Goal: Task Accomplishment & Management: Manage account settings

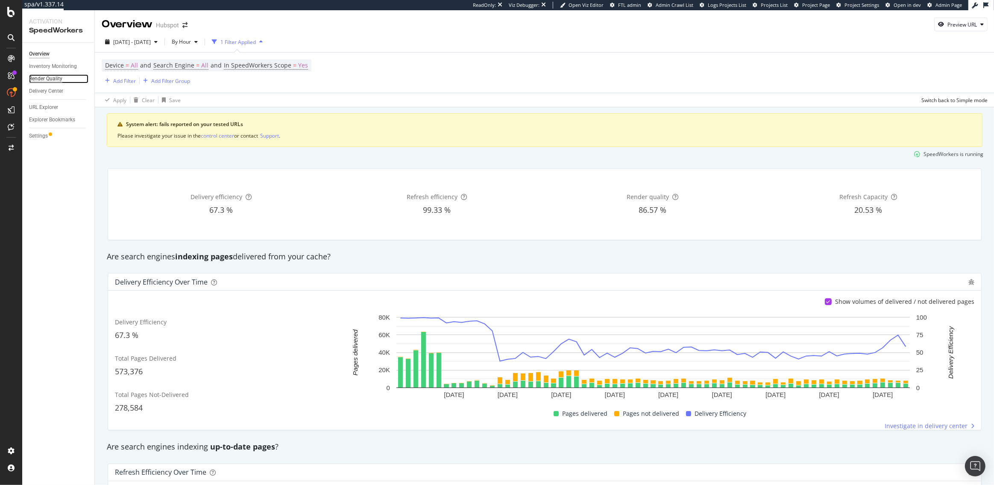
click at [46, 80] on div "Render Quality" at bounding box center [45, 78] width 33 height 9
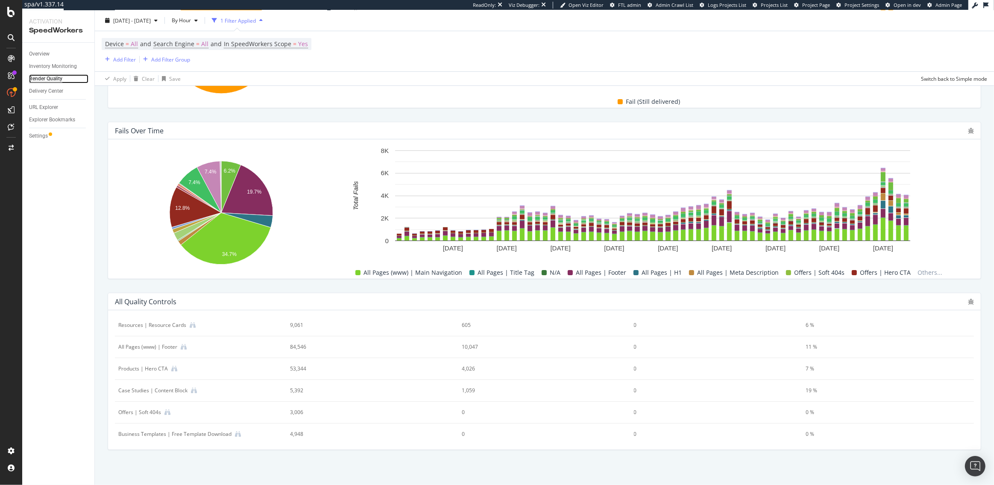
scroll to position [178, 0]
click at [202, 390] on div "Case Studies | Content Block" at bounding box center [200, 389] width 165 height 8
click at [176, 409] on icon at bounding box center [175, 411] width 6 height 6
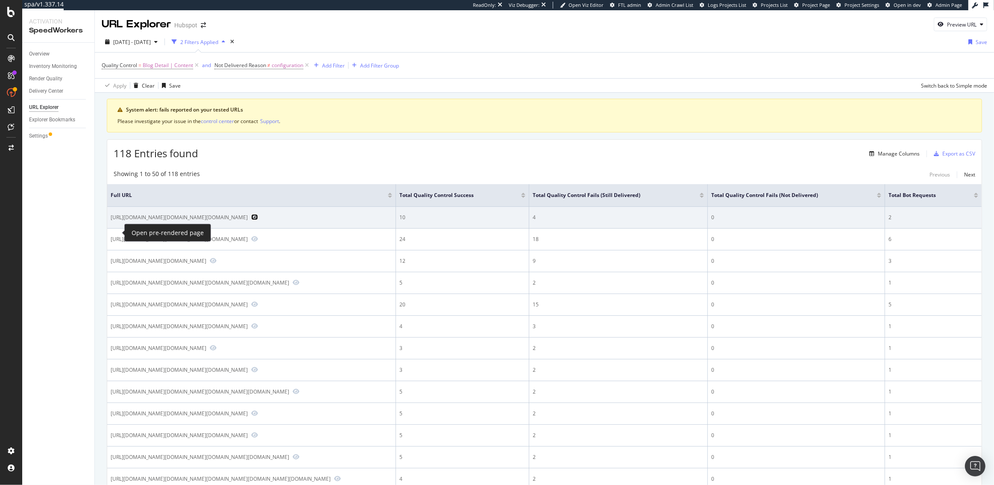
click at [251, 220] on icon "Preview https://www.hubspot.com/products/content?hubs_content=blog.hubspot.com%…" at bounding box center [254, 217] width 7 height 6
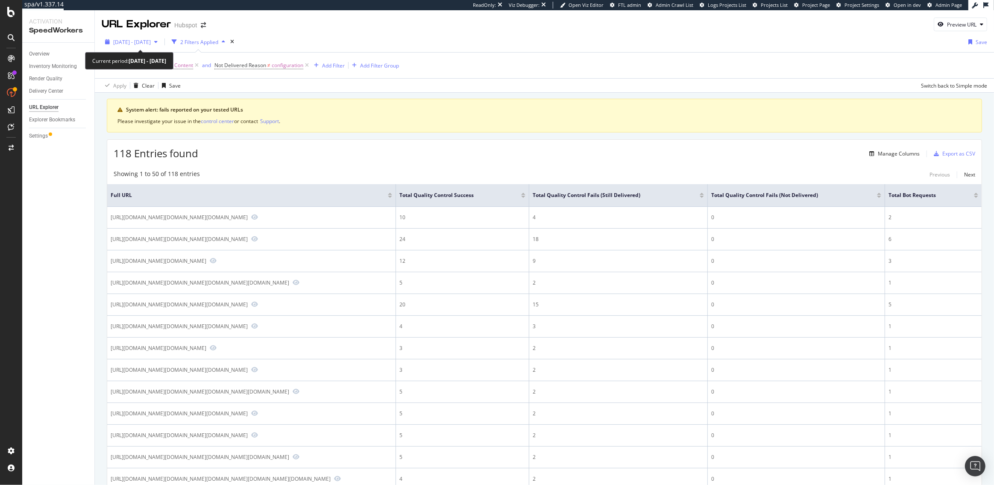
click at [150, 39] on span "2025 Sep. 3rd - Sep. 5th" at bounding box center [132, 41] width 38 height 7
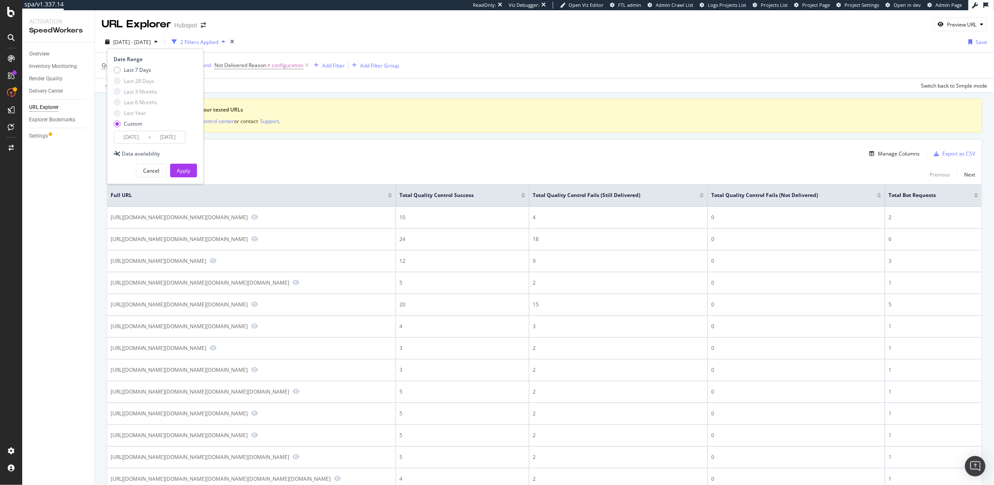
click at [170, 137] on input "2025/09/05" at bounding box center [168, 137] width 34 height 12
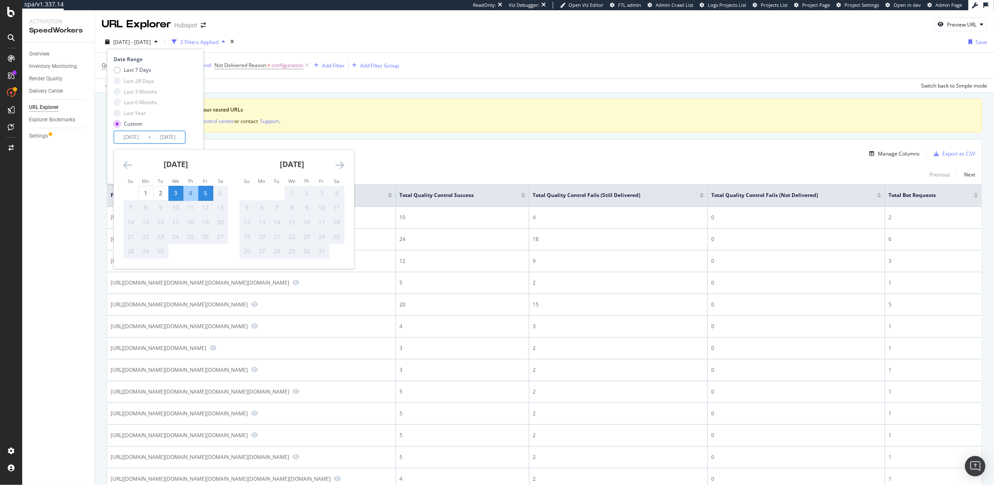
click at [206, 195] on div "5" at bounding box center [205, 193] width 15 height 9
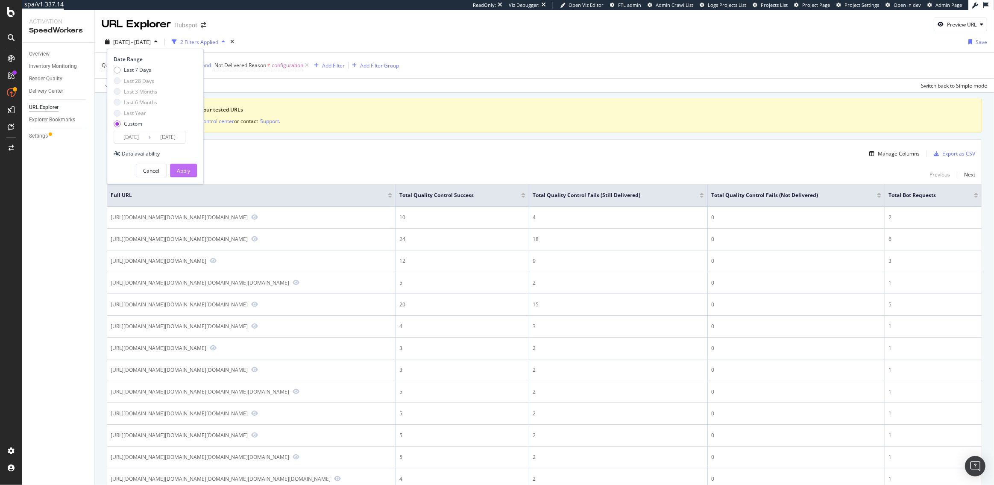
click at [190, 173] on button "Apply" at bounding box center [183, 171] width 27 height 14
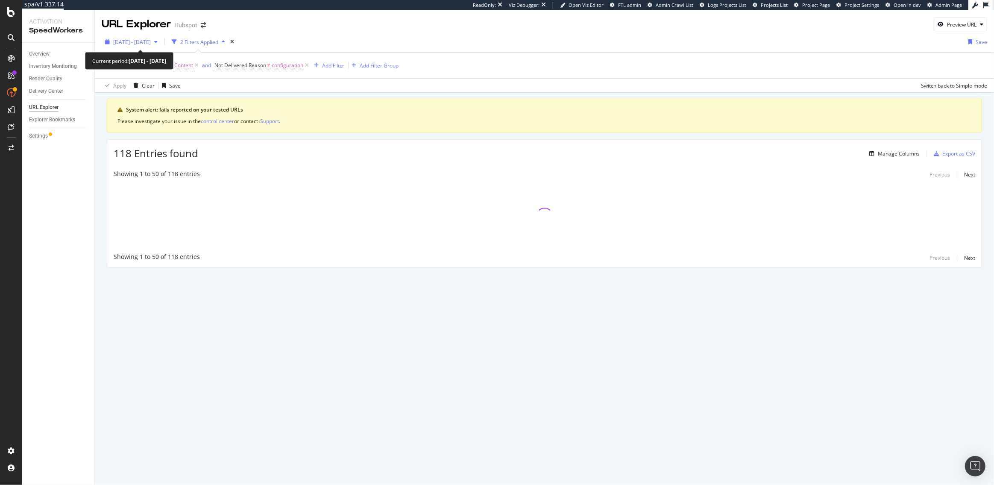
click at [157, 48] on button "2025 Sep. 3rd - Sep. 5th" at bounding box center [131, 42] width 59 height 14
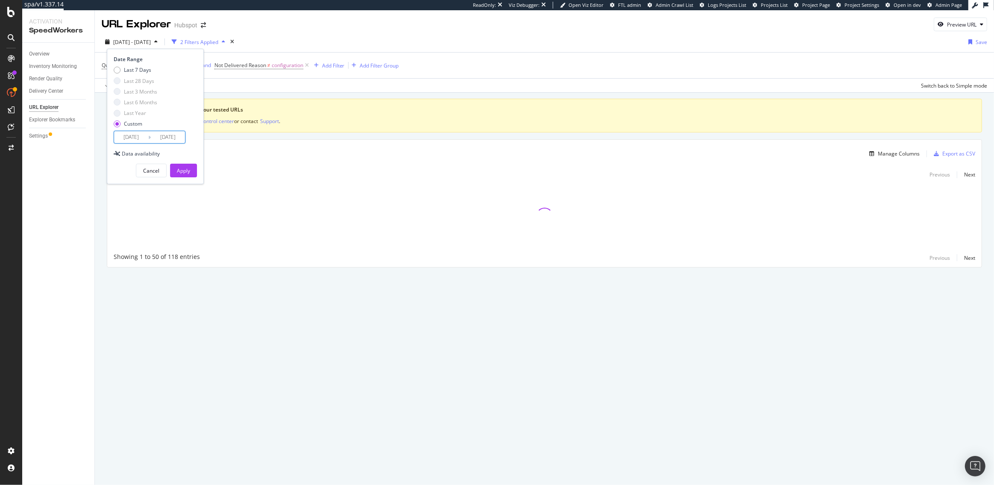
click at [135, 139] on input "2025/09/03" at bounding box center [131, 137] width 34 height 12
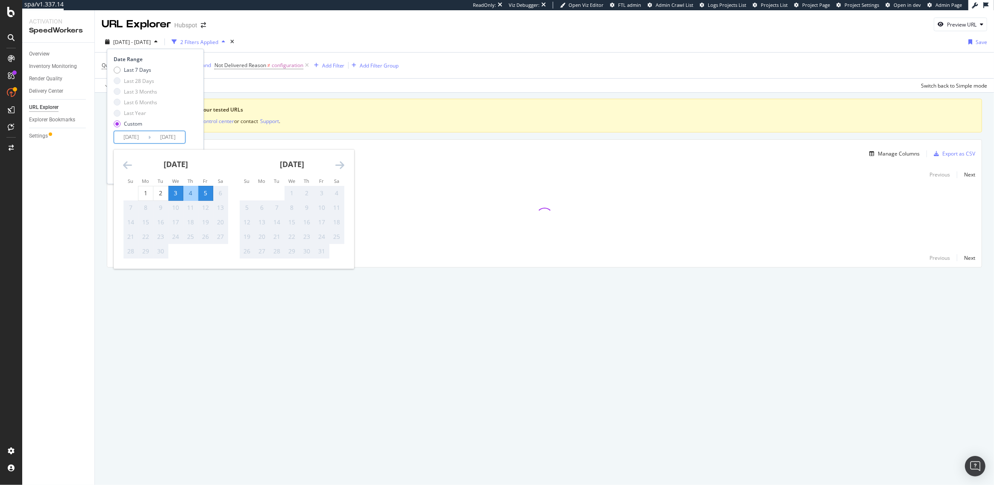
click at [206, 193] on div "5" at bounding box center [205, 193] width 15 height 9
type input "2025/09/05"
click at [206, 193] on div "5" at bounding box center [205, 193] width 15 height 9
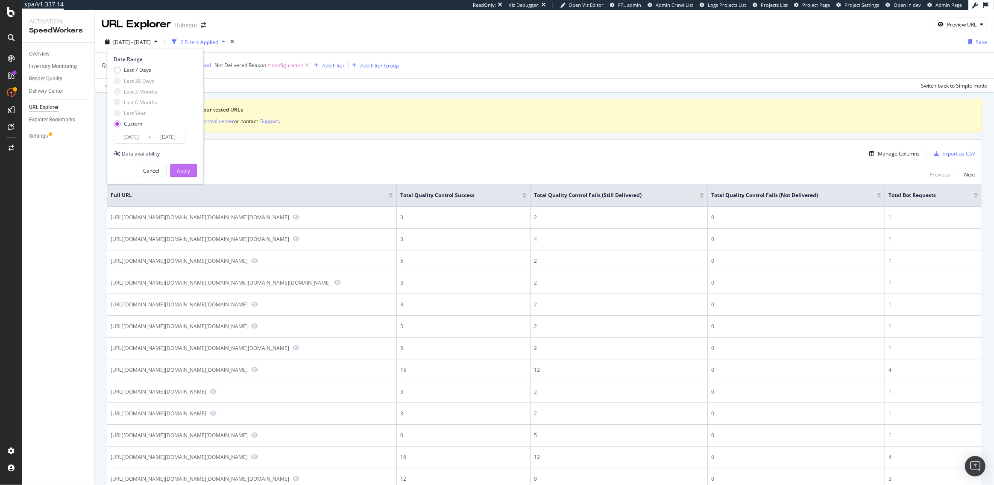
click at [186, 170] on div "Apply" at bounding box center [183, 170] width 13 height 7
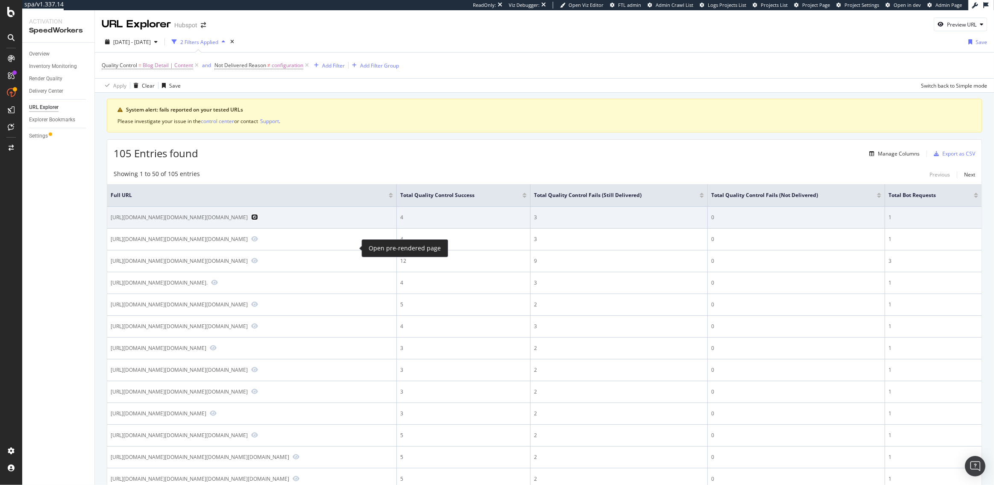
click at [258, 220] on icon "Preview https://offers.hubspot.com/sla-template?hubs_post-cta=body&hubs_post=bl…" at bounding box center [254, 217] width 7 height 6
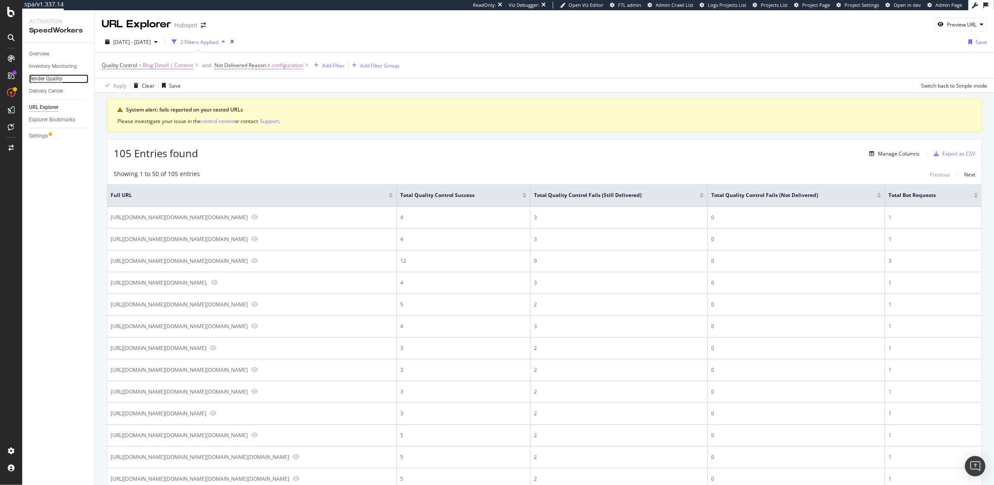
click at [51, 79] on div "Render Quality" at bounding box center [45, 78] width 33 height 9
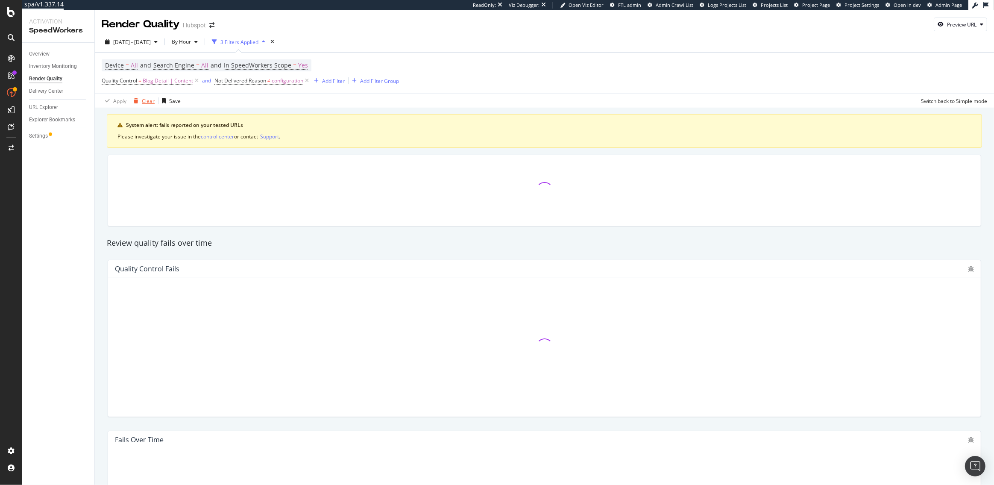
click at [147, 102] on div "Clear" at bounding box center [148, 100] width 13 height 7
click at [140, 43] on span "2025 Sep. 5th - Sep. 5th" at bounding box center [132, 41] width 38 height 7
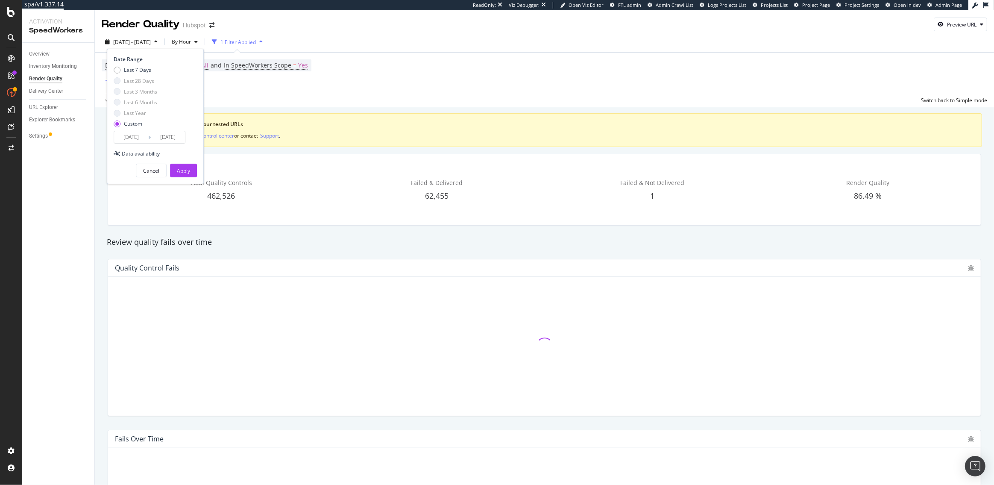
click at [326, 85] on div "Device = All and Search Engine = All and In SpeedWorkers Scope = Yes Add Filter…" at bounding box center [545, 73] width 886 height 40
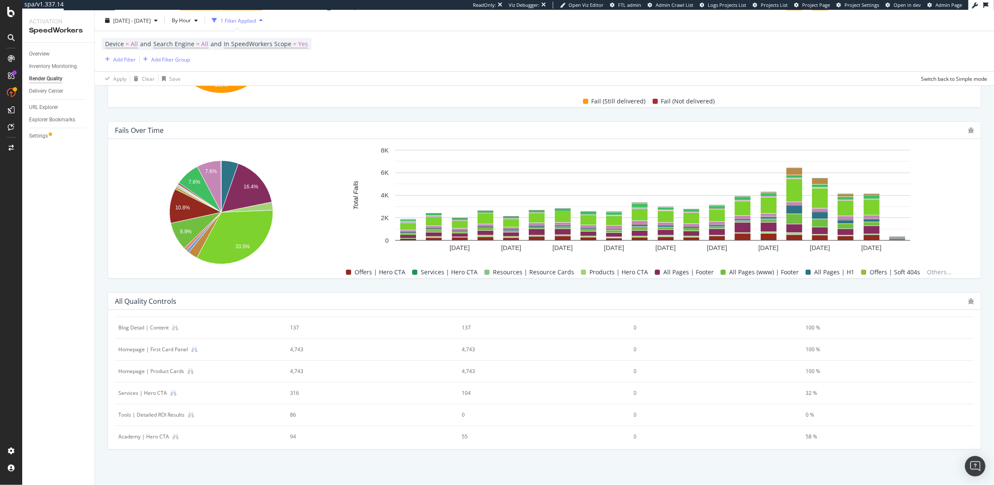
scroll to position [396, 0]
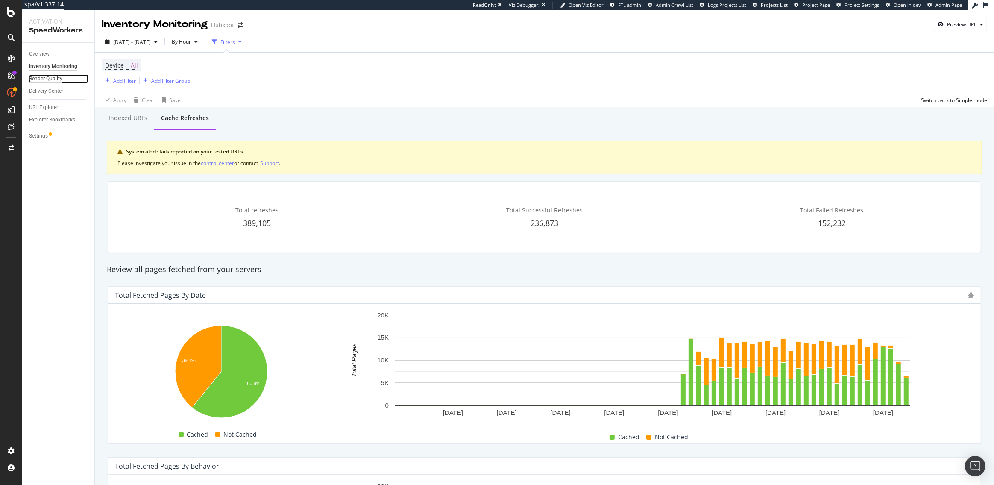
click at [47, 82] on div "Render Quality" at bounding box center [45, 78] width 33 height 9
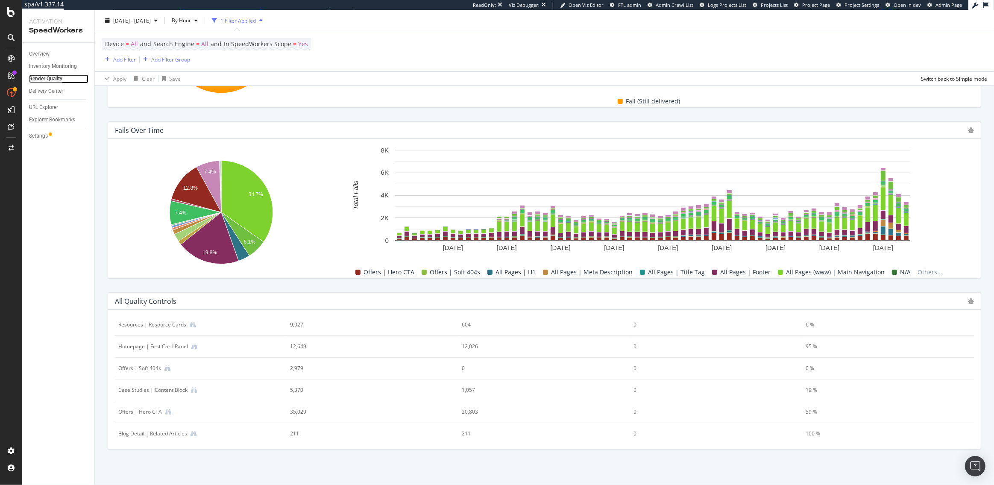
scroll to position [223, 0]
click at [474, 364] on div "12,026" at bounding box center [536, 366] width 149 height 8
click at [194, 363] on icon at bounding box center [194, 366] width 6 height 6
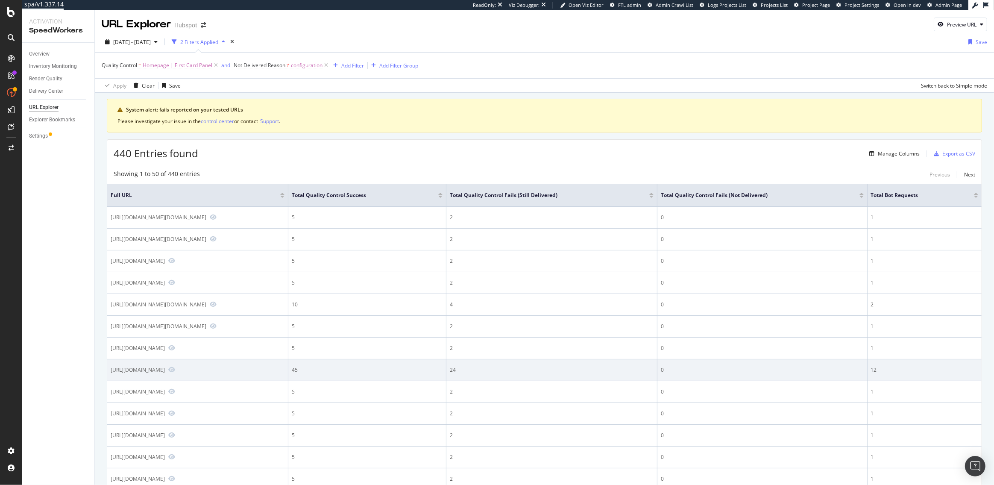
drag, startPoint x: 184, startPoint y: 400, endPoint x: 174, endPoint y: 400, distance: 9.8
click at [165, 373] on div "https://www.hubspot.com/?_ga=2.62095343.27990359.1584915918-940436819.1565181751" at bounding box center [138, 369] width 54 height 7
drag, startPoint x: 184, startPoint y: 400, endPoint x: 177, endPoint y: 400, distance: 6.4
click at [165, 373] on div "https://www.hubspot.com/?_ga=2.62095343.27990359.1584915918-940436819.1565181751" at bounding box center [138, 369] width 54 height 7
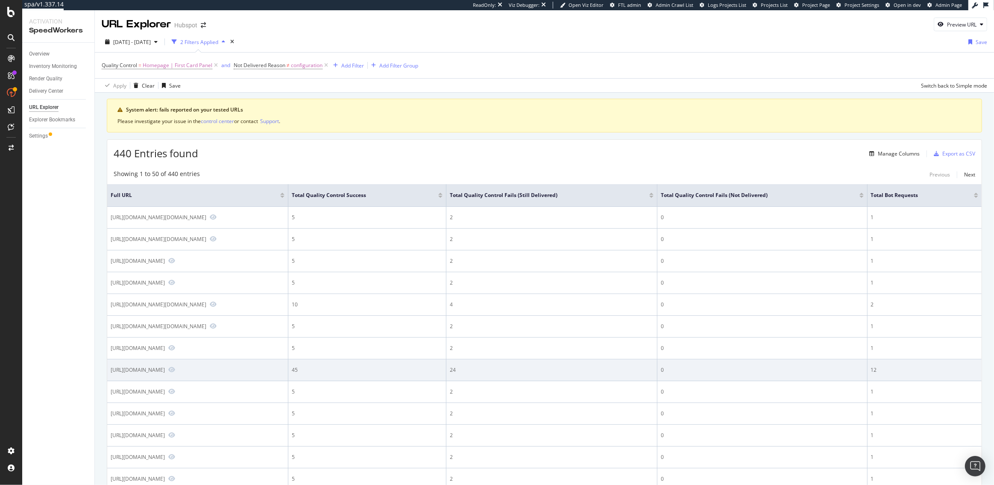
copy div "_ga"
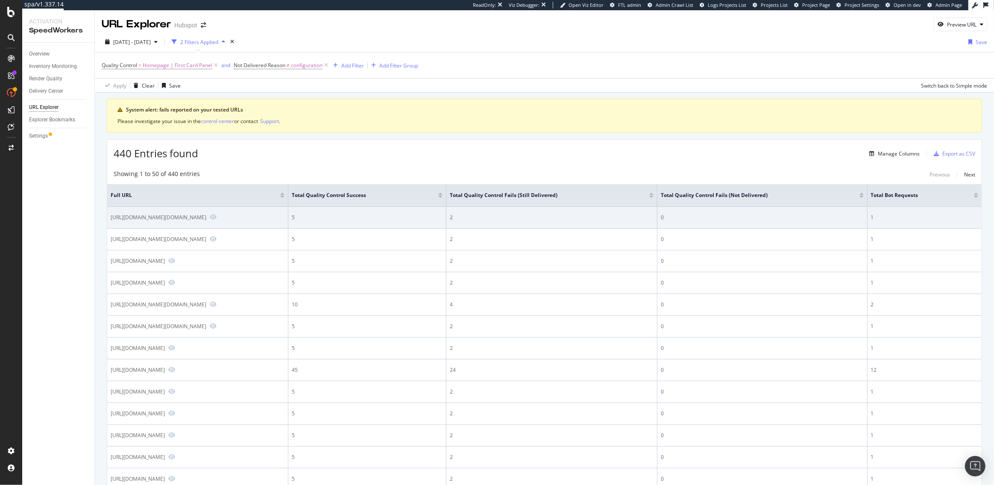
drag, startPoint x: 187, startPoint y: 226, endPoint x: 150, endPoint y: 225, distance: 37.6
click at [150, 221] on div "https://www.hubspot.com/?hubs_signup-url=blog.hubspot.com%2Fagency%2F6-tips-to-…" at bounding box center [159, 217] width 96 height 7
copy div "hubs_signup-cta"
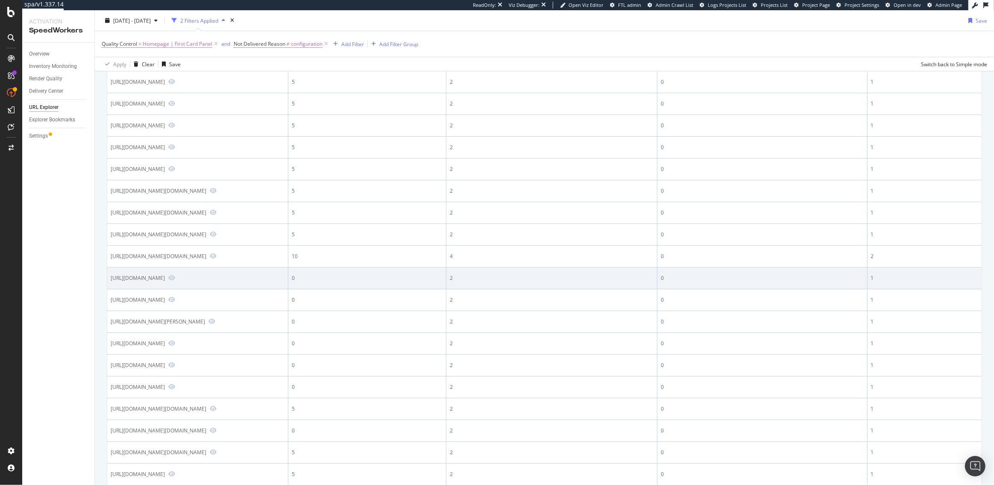
scroll to position [317, 0]
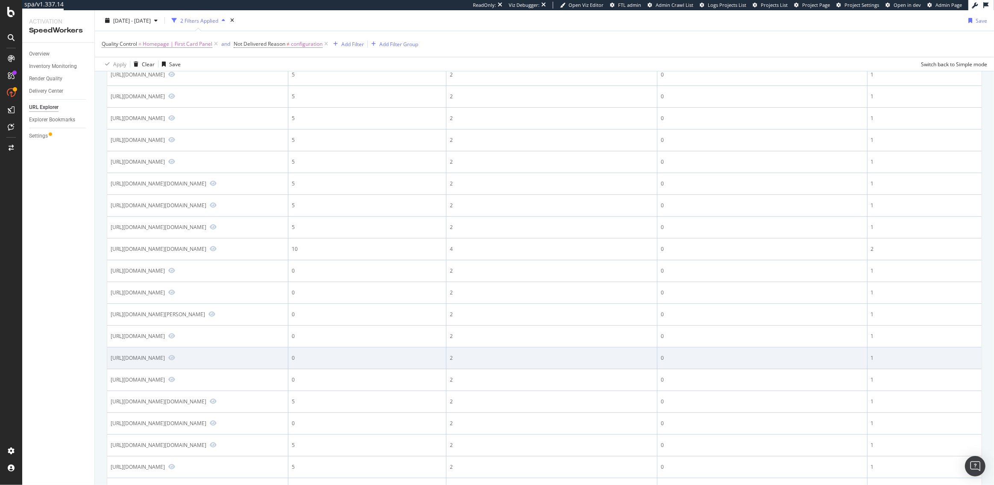
drag, startPoint x: 210, startPoint y: 411, endPoint x: 178, endPoint y: 411, distance: 32.5
click at [165, 361] on div "https://www.hubspot.com/?hsCtaTracking=5fc2a718-5743-4a5f-a8e4-b2ee89b773ab%7C5…" at bounding box center [138, 357] width 54 height 7
copy div "hsCtaTracking"
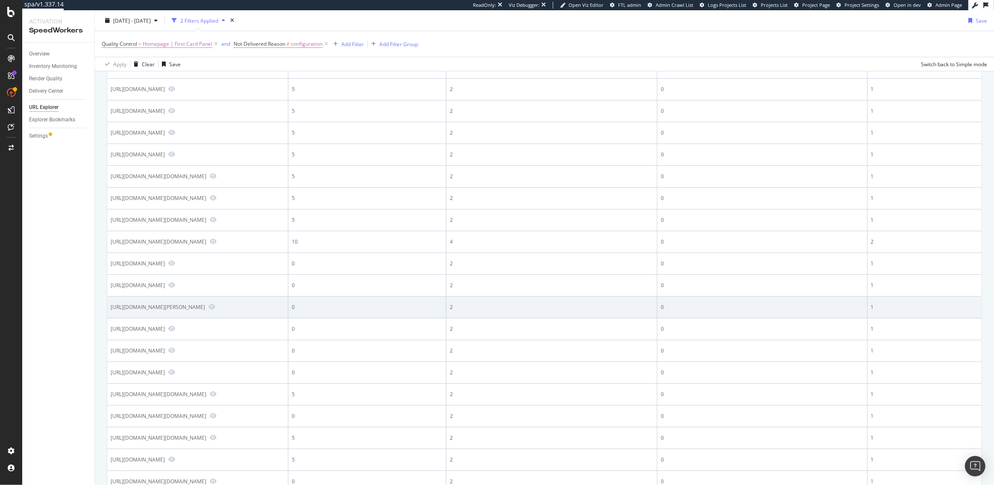
scroll to position [326, 0]
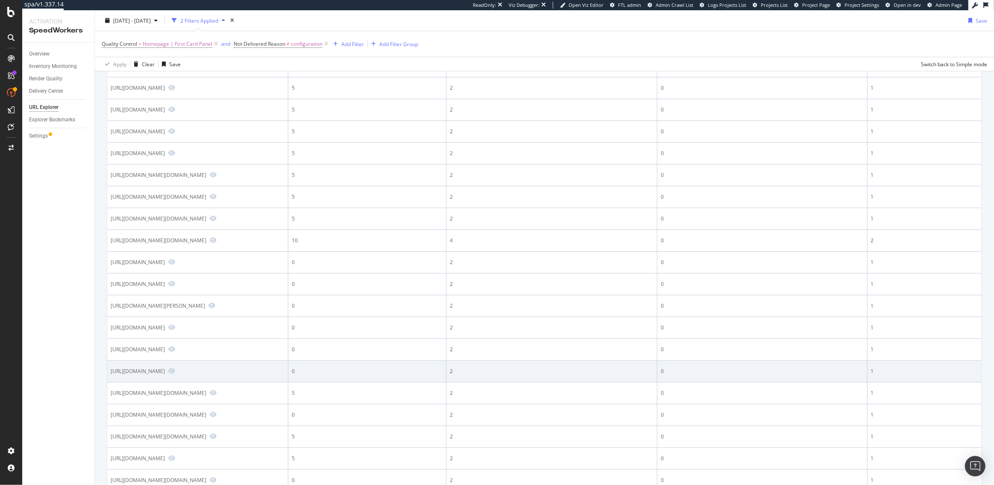
drag, startPoint x: 203, startPoint y: 431, endPoint x: 177, endPoint y: 431, distance: 26.5
click at [165, 375] on div "https://www.hubspot.com/?hsFormKey=027fdf64f60b1cb420e279970ab5a742" at bounding box center [138, 370] width 54 height 7
copy div "hsFormKey"
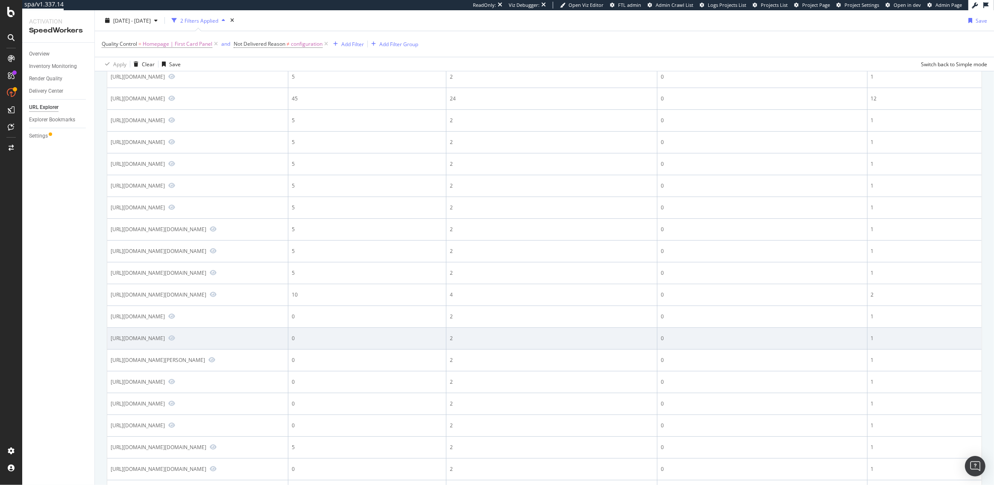
scroll to position [0, 0]
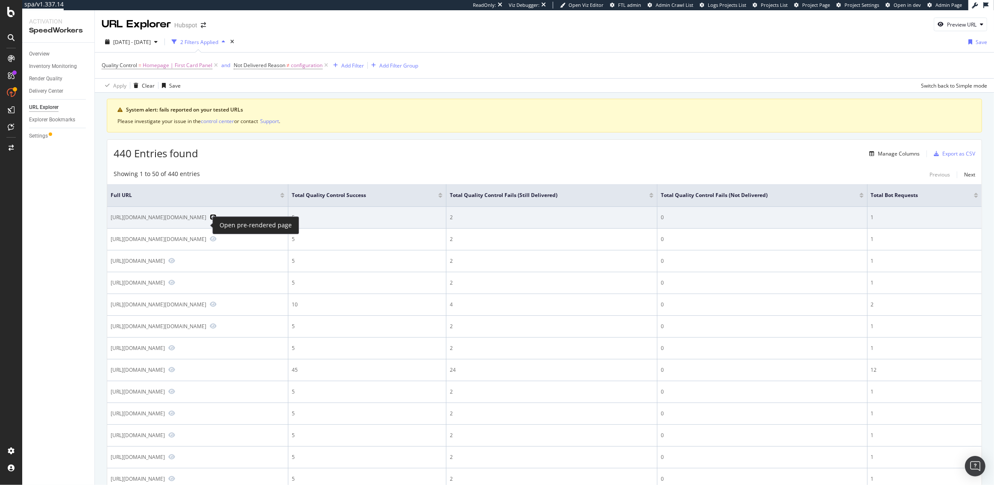
click at [210, 220] on icon "Preview https://www.hubspot.com/?hubs_signup-url=blog.hubspot.com%2Fagency%2F6-…" at bounding box center [213, 217] width 7 height 6
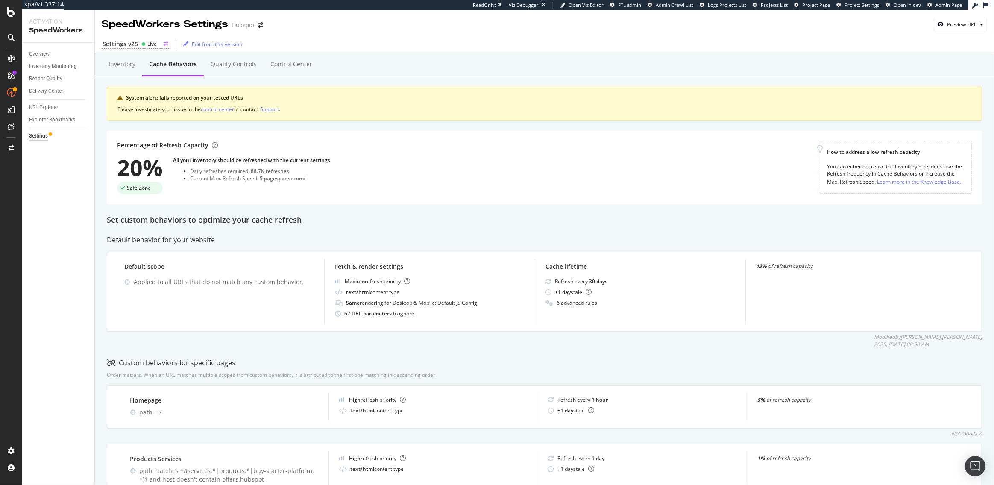
click at [137, 44] on div "Settings v25" at bounding box center [120, 44] width 35 height 9
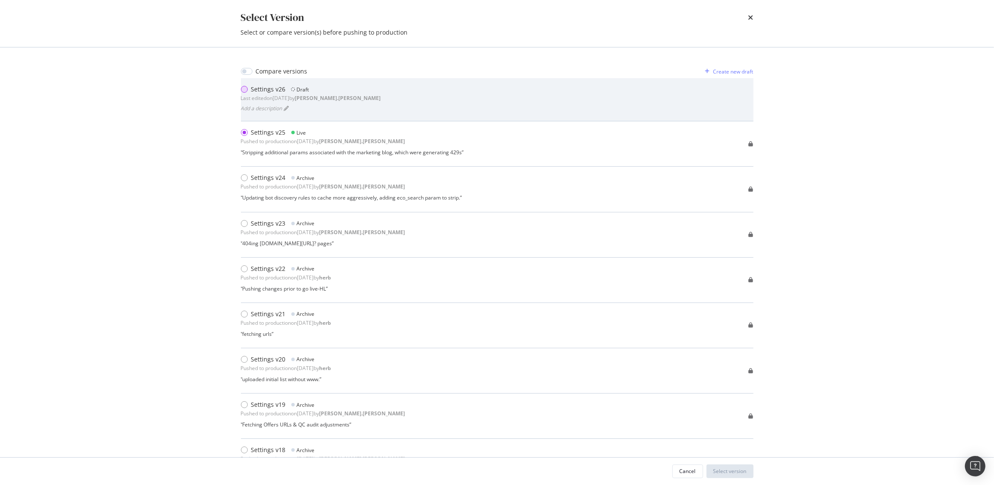
click at [244, 91] on div "modal" at bounding box center [244, 89] width 7 height 7
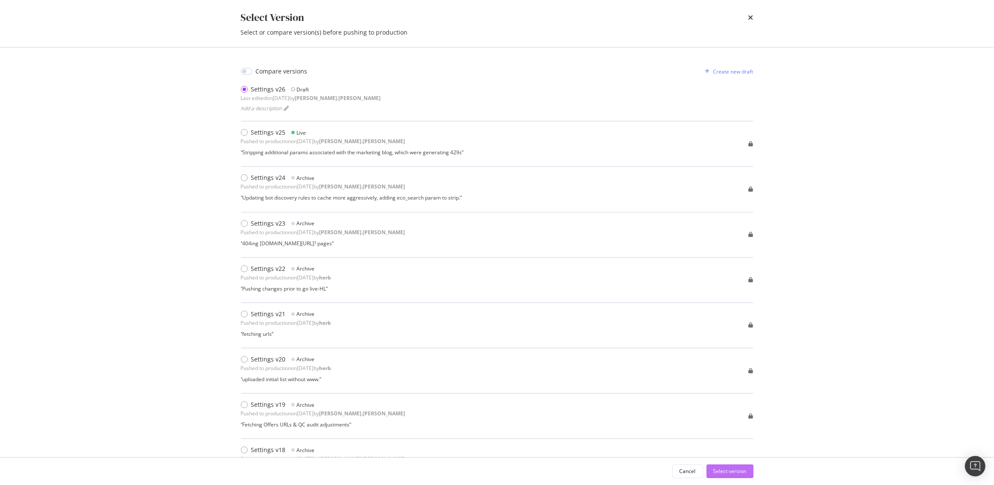
click at [731, 478] on button "Select version" at bounding box center [730, 471] width 47 height 14
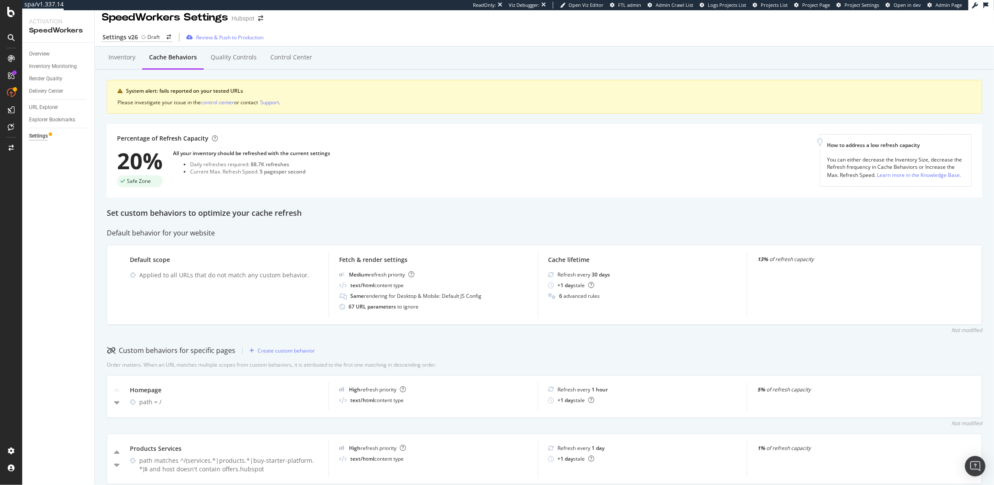
scroll to position [9, 0]
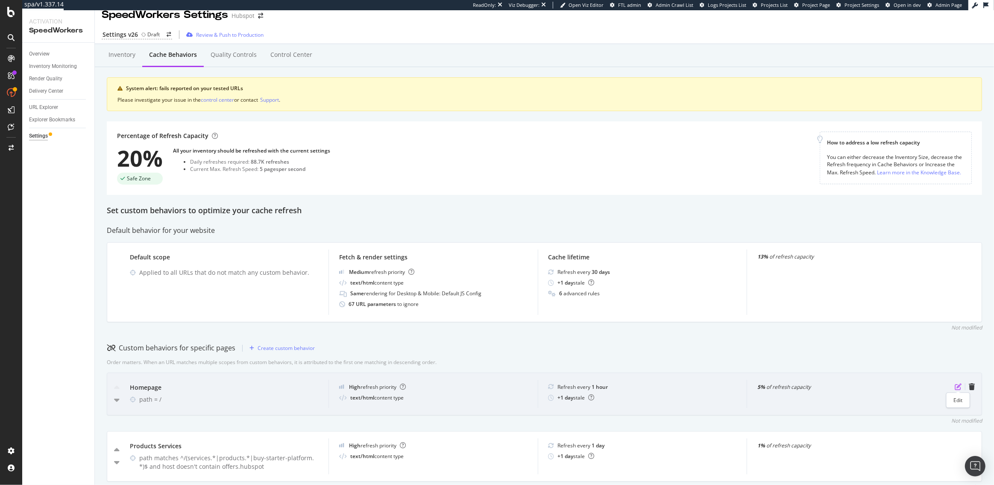
click at [959, 387] on icon "pen-to-square" at bounding box center [958, 386] width 7 height 7
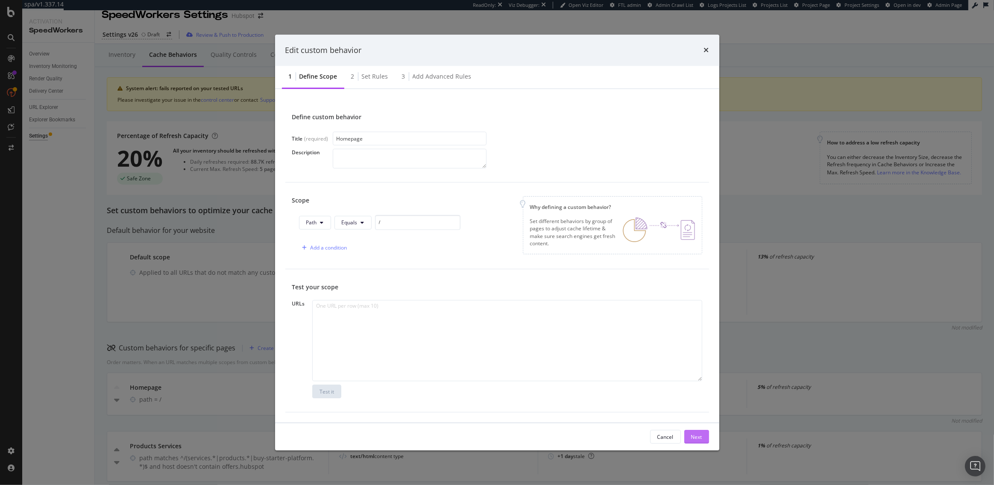
click at [698, 438] on div "Next" at bounding box center [696, 436] width 11 height 7
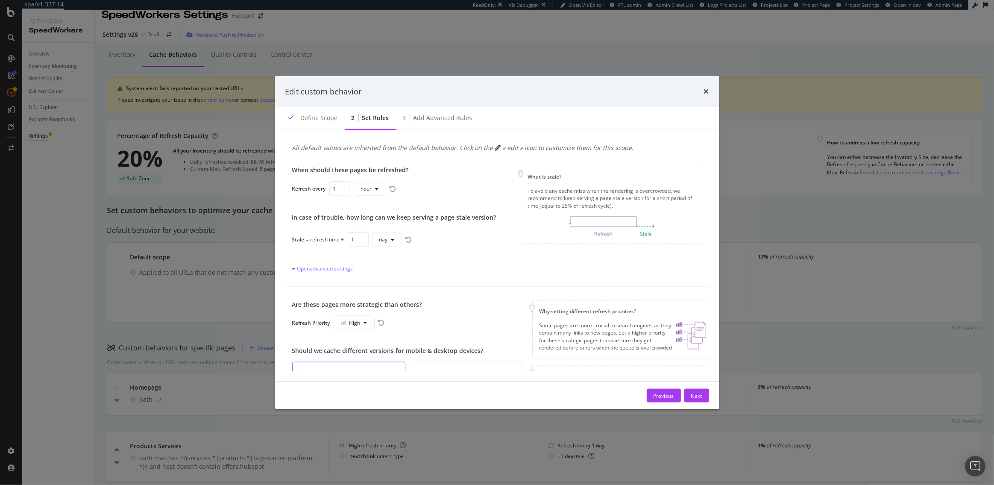
scroll to position [0, 0]
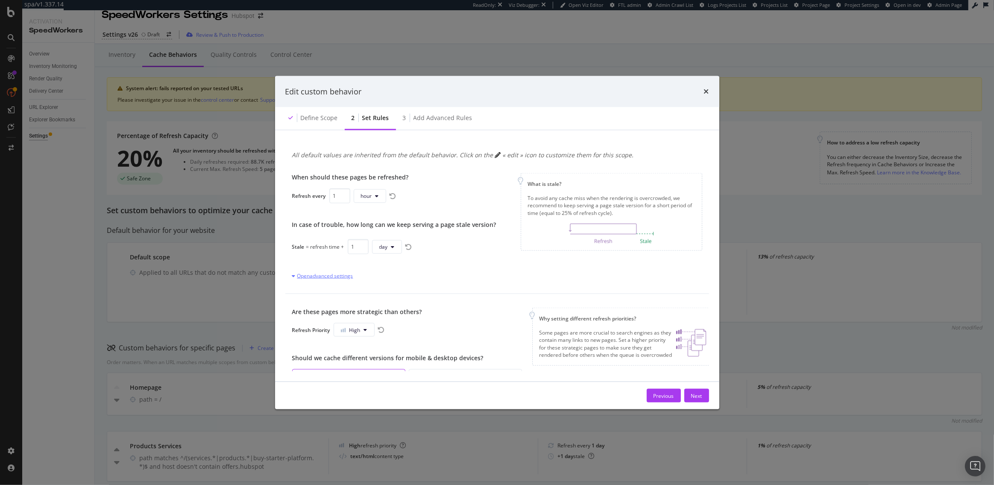
click at [336, 276] on div "Open advanced settings" at bounding box center [322, 275] width 61 height 7
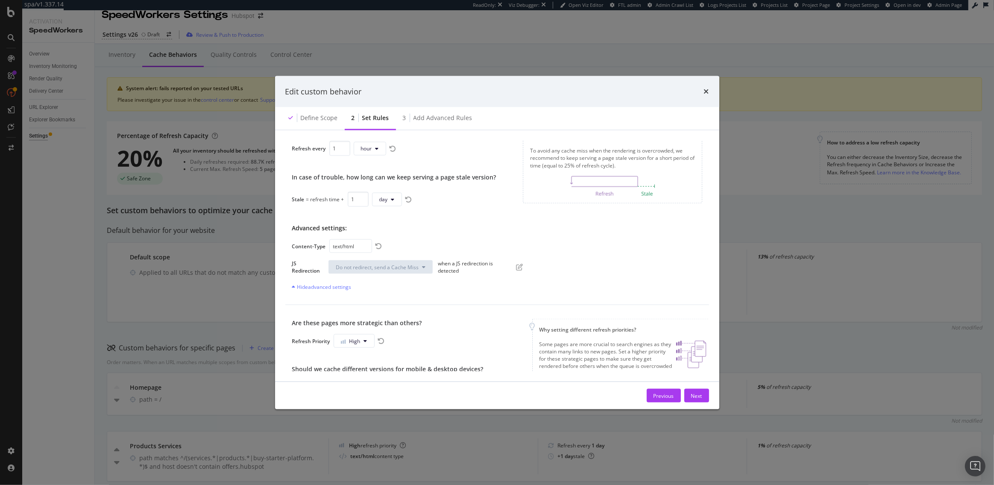
scroll to position [52, 0]
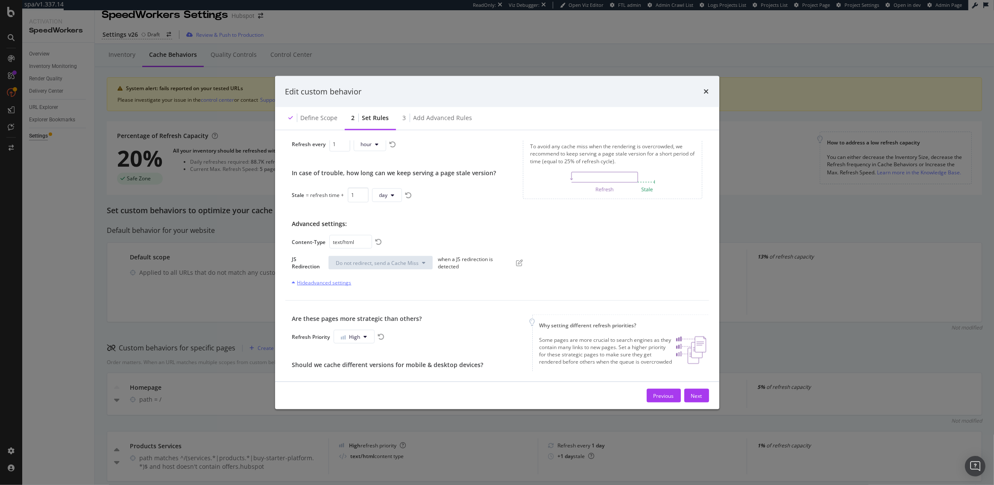
click at [312, 283] on div "Hide advanced settings" at bounding box center [321, 282] width 59 height 7
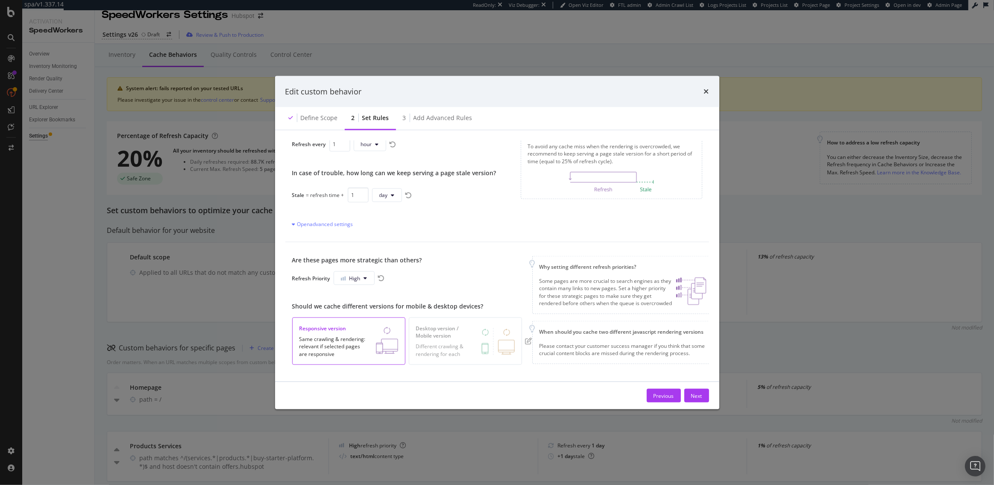
scroll to position [79, 0]
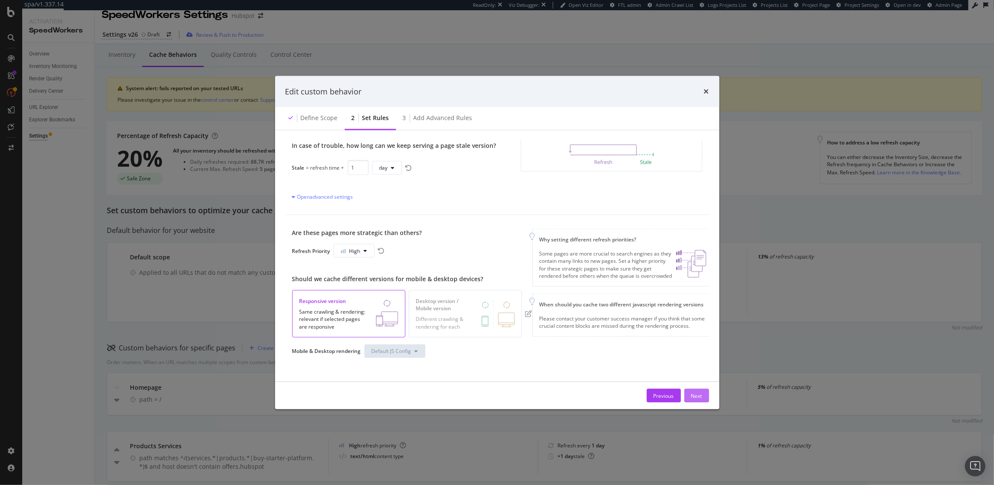
click at [692, 396] on div "Next" at bounding box center [696, 395] width 11 height 7
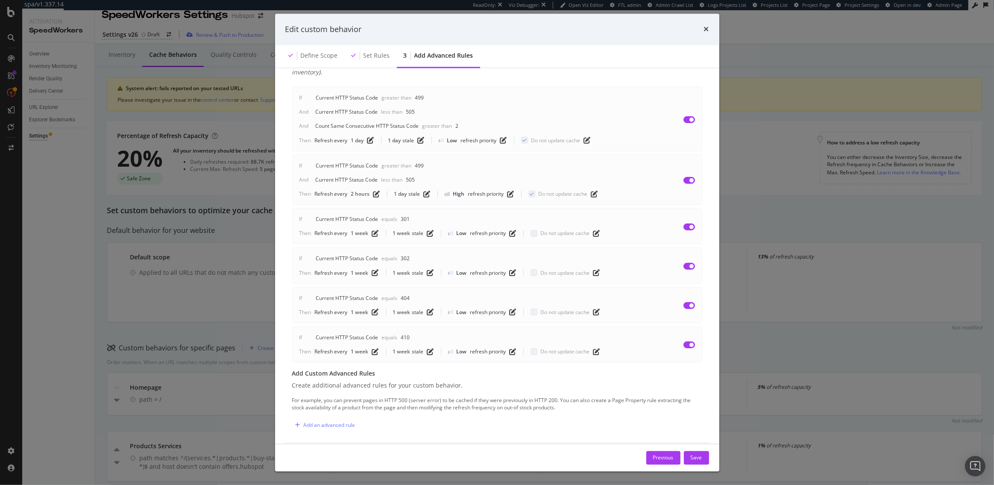
scroll to position [0, 0]
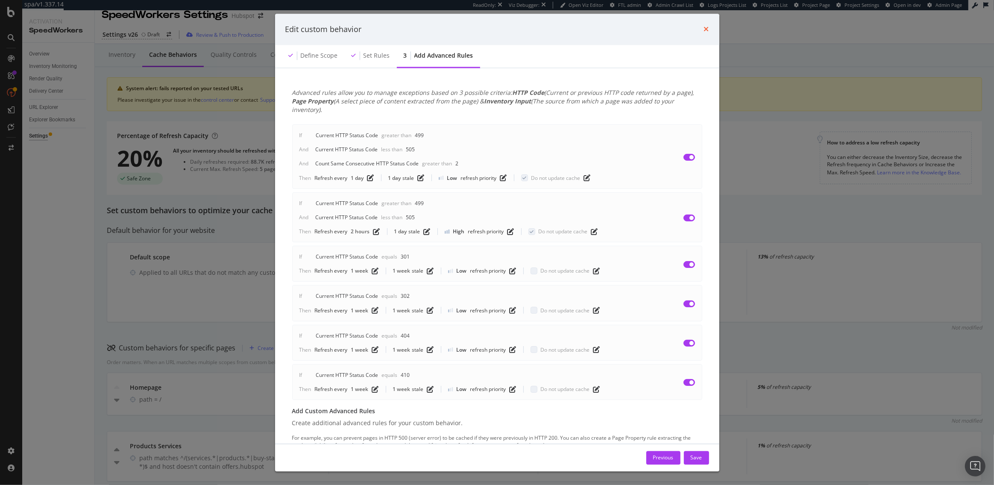
click at [708, 28] on icon "times" at bounding box center [706, 29] width 5 height 7
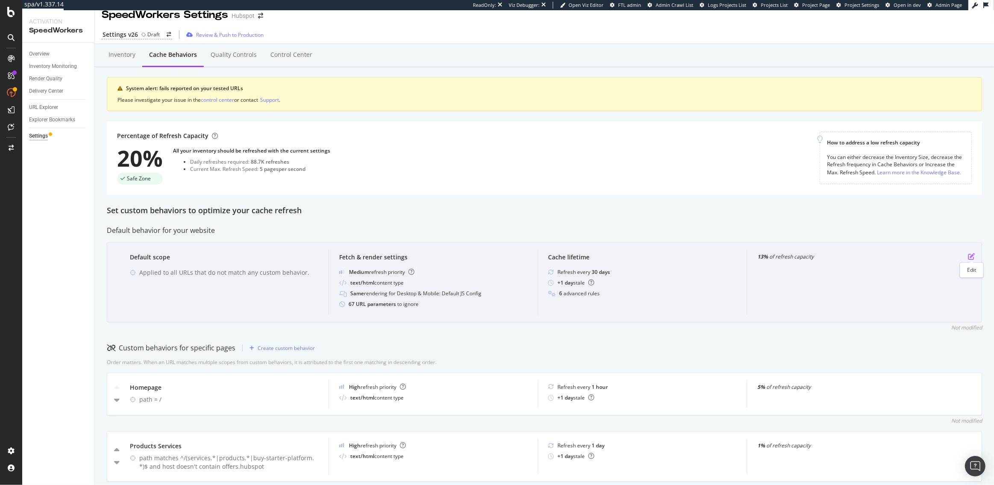
click at [972, 254] on icon "pen-to-square" at bounding box center [971, 256] width 7 height 7
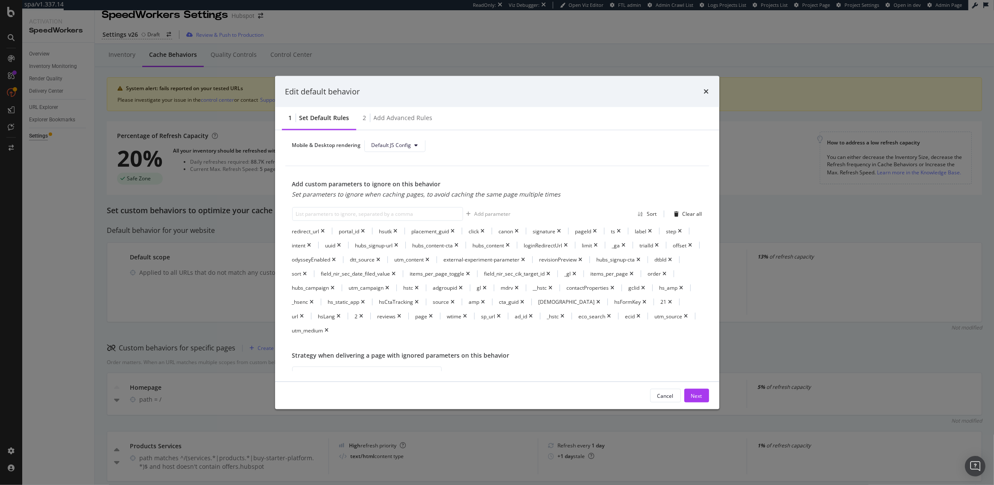
scroll to position [280, 0]
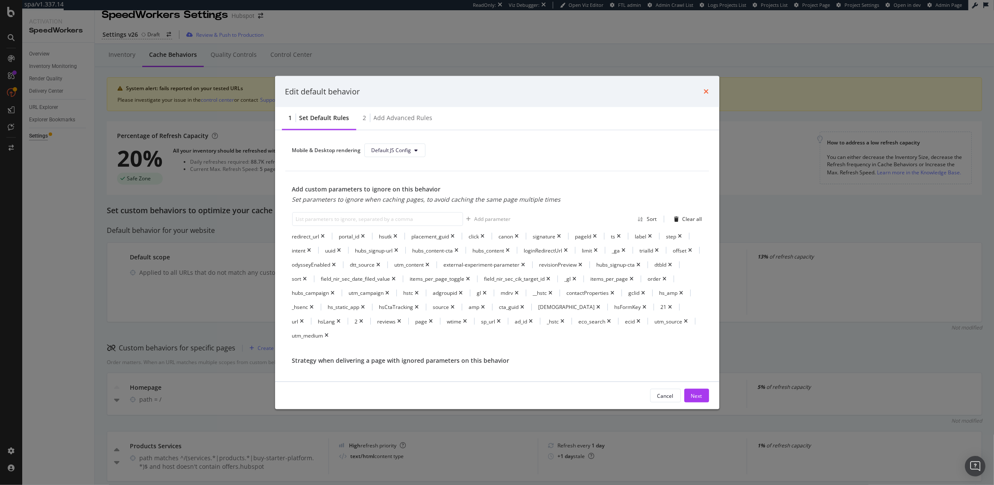
click at [706, 91] on icon "times" at bounding box center [706, 91] width 5 height 7
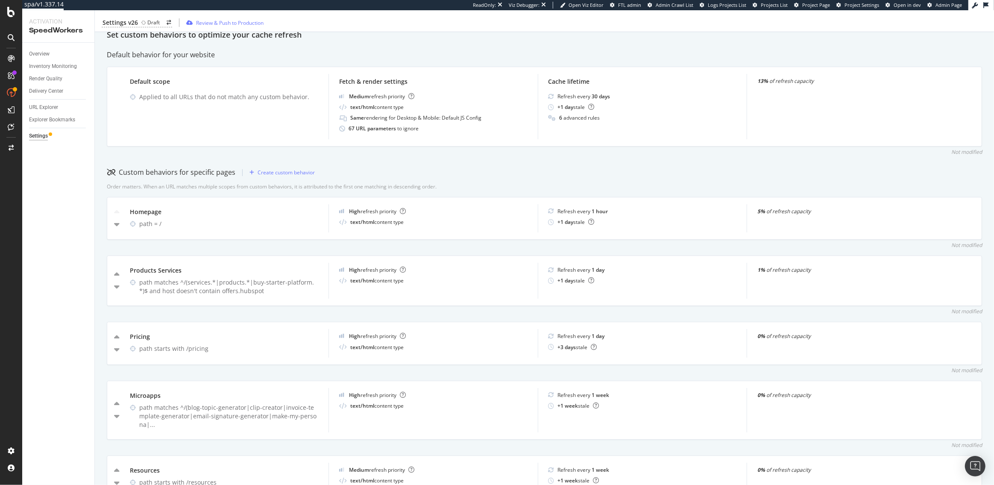
scroll to position [0, 0]
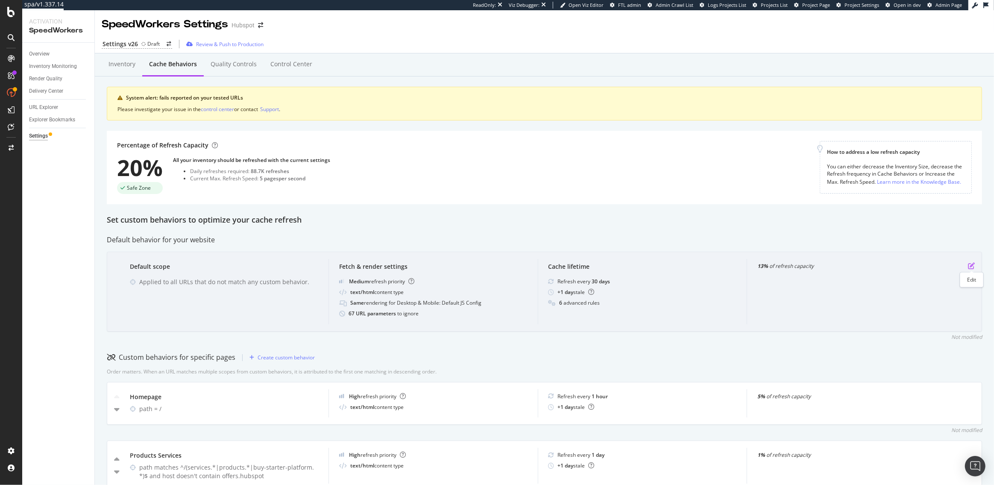
click at [973, 262] on icon "pen-to-square" at bounding box center [971, 265] width 7 height 7
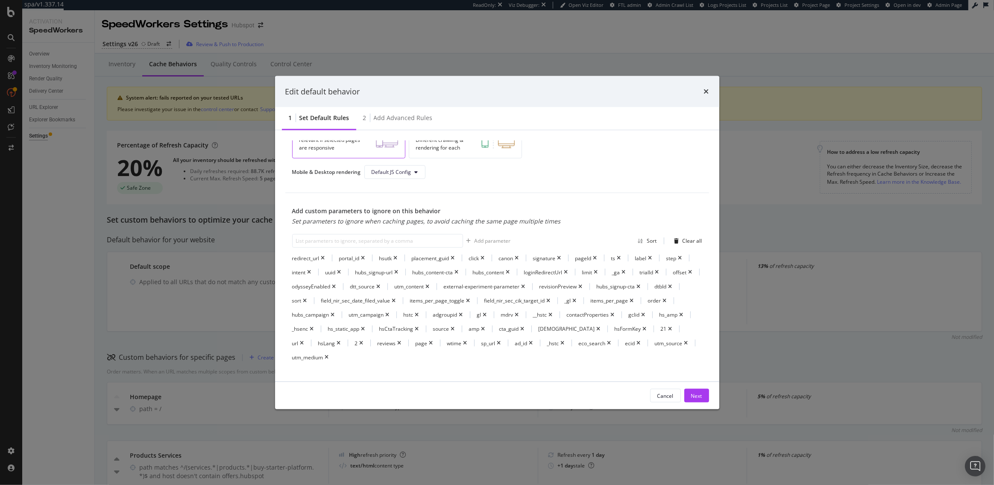
scroll to position [259, 0]
click at [394, 240] on input "modal" at bounding box center [377, 240] width 171 height 14
click at [408, 235] on input "modal" at bounding box center [377, 240] width 171 height 14
paste input "hsCtaTracking"
type input "hsCtaTracking"
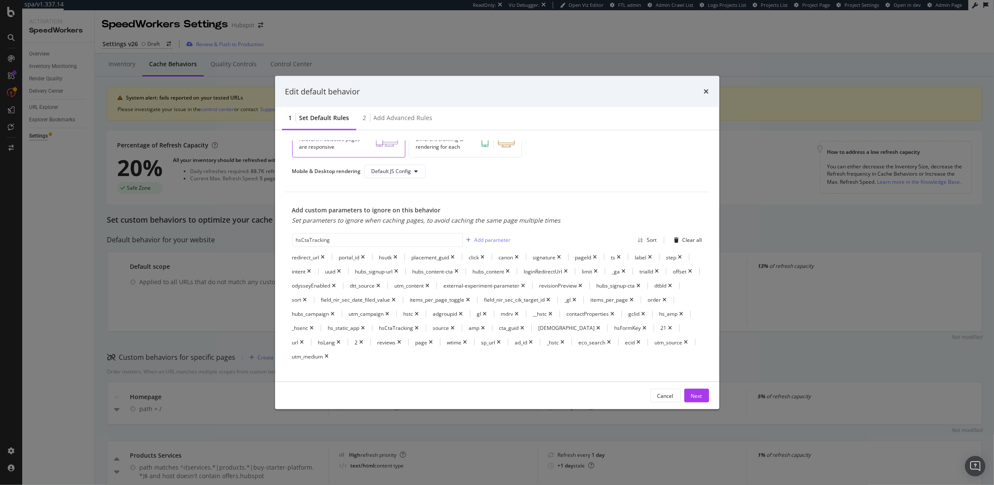
click at [709, 90] on div "Edit default behavior" at bounding box center [497, 92] width 444 height 32
click at [710, 91] on div "Edit default behavior" at bounding box center [497, 92] width 444 height 32
click at [706, 91] on icon "times" at bounding box center [706, 91] width 5 height 7
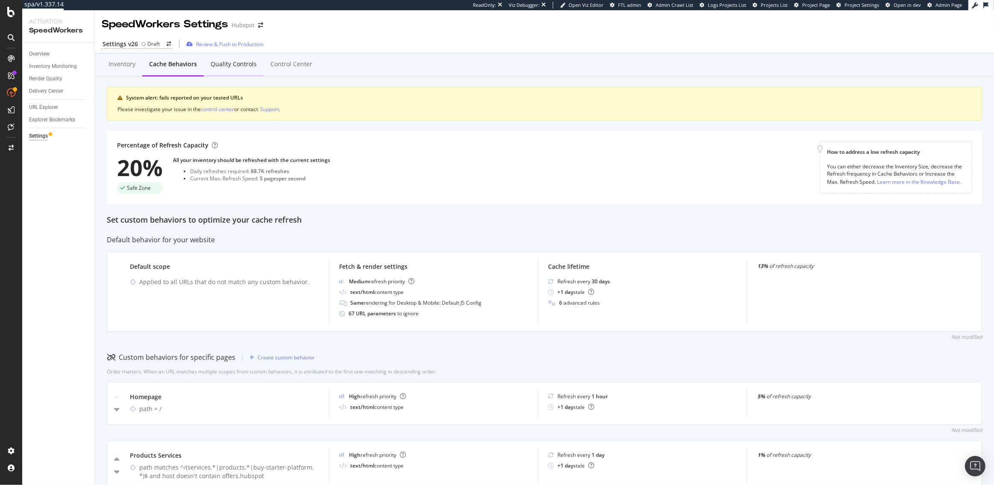
click at [218, 65] on div "Quality Controls" at bounding box center [234, 64] width 46 height 9
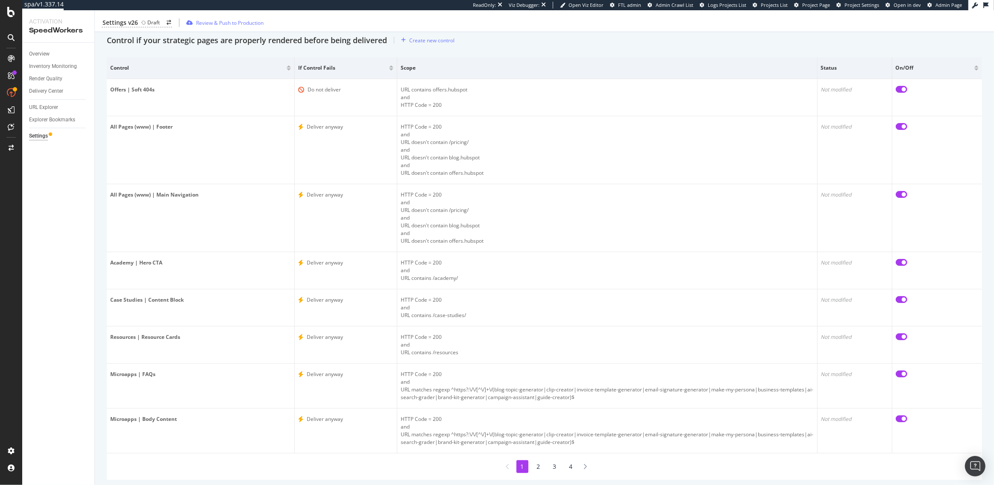
scroll to position [121, 0]
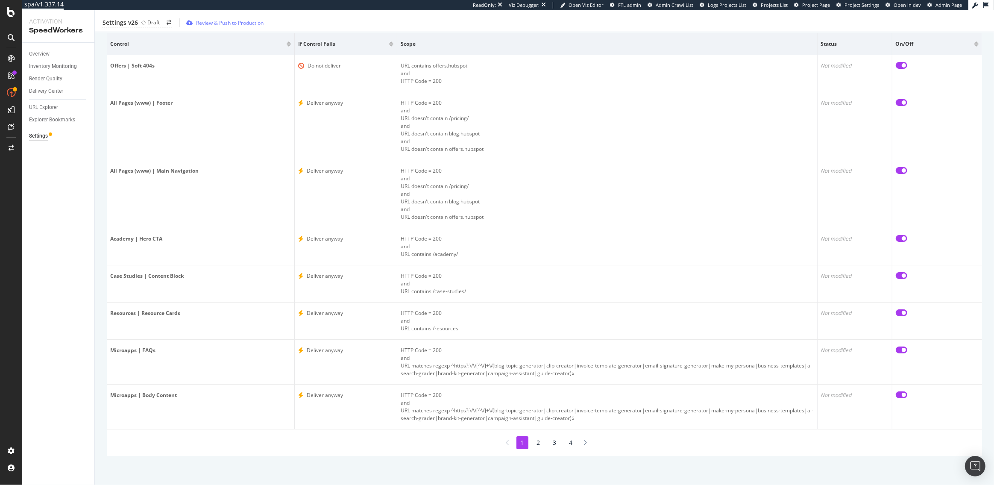
click at [538, 442] on li "2" at bounding box center [539, 442] width 12 height 13
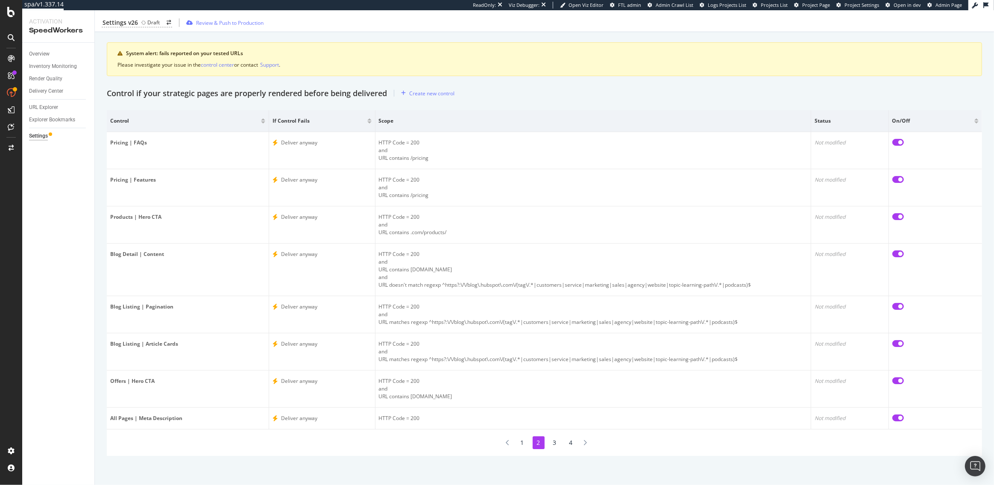
click at [551, 444] on li "3" at bounding box center [555, 442] width 12 height 13
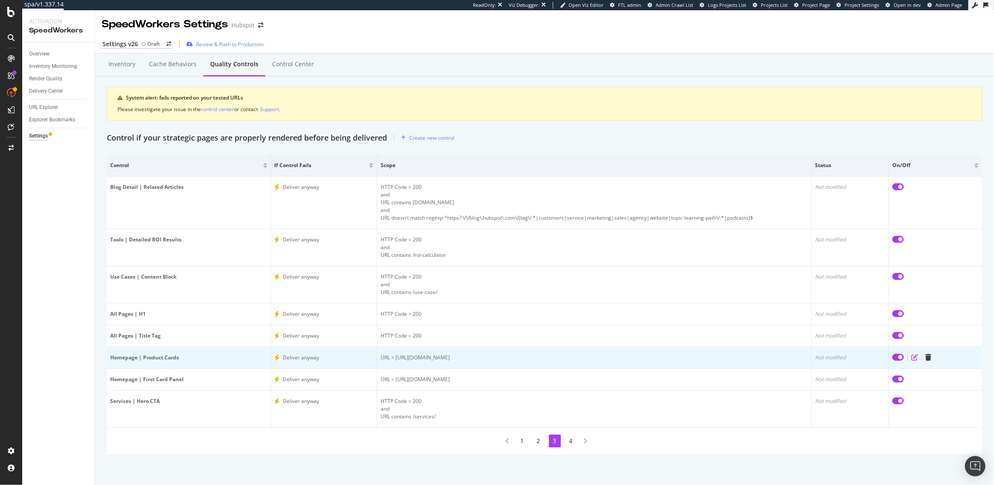
click at [916, 355] on icon "edit" at bounding box center [914, 357] width 7 height 7
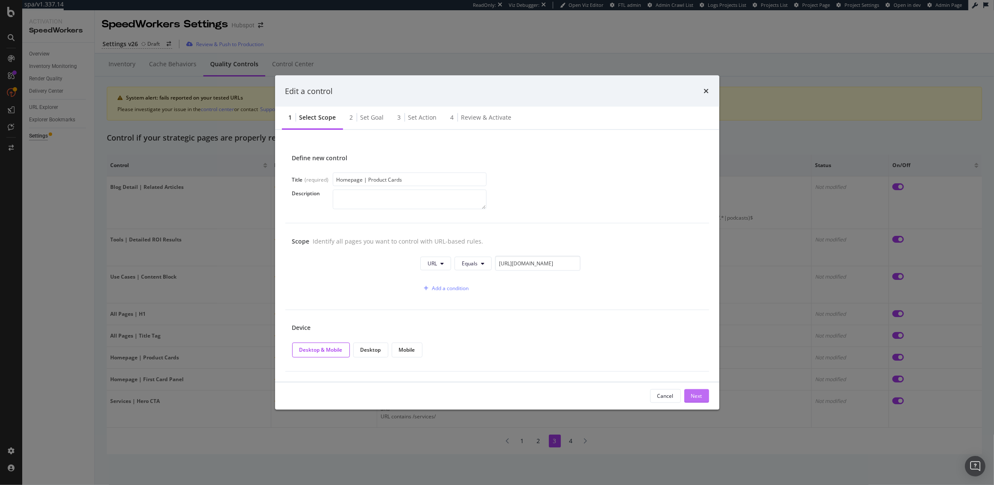
click at [691, 393] on div "Next" at bounding box center [696, 395] width 11 height 7
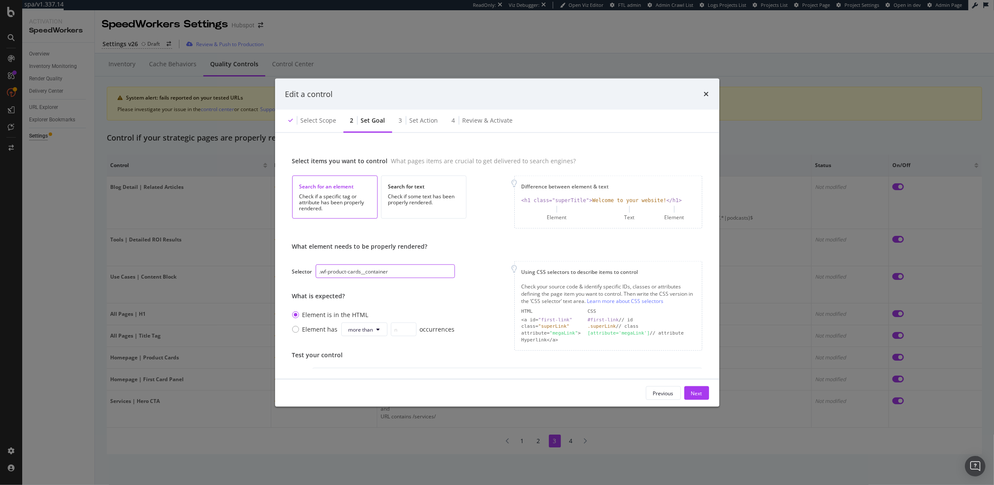
click at [397, 273] on input ".wf-product-cards__container" at bounding box center [385, 271] width 139 height 14
paste input "[class*="wf-page-header"]"
type input "[class*="wf-page-header"]"
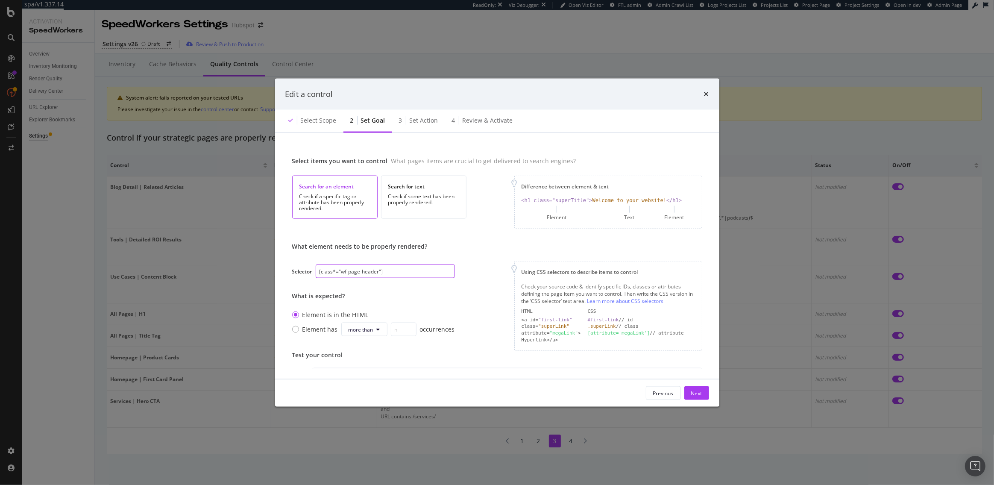
click at [397, 273] on input "[class*="wf-page-header"]" at bounding box center [385, 271] width 139 height 14
paste input "[class*="product-platform"]"
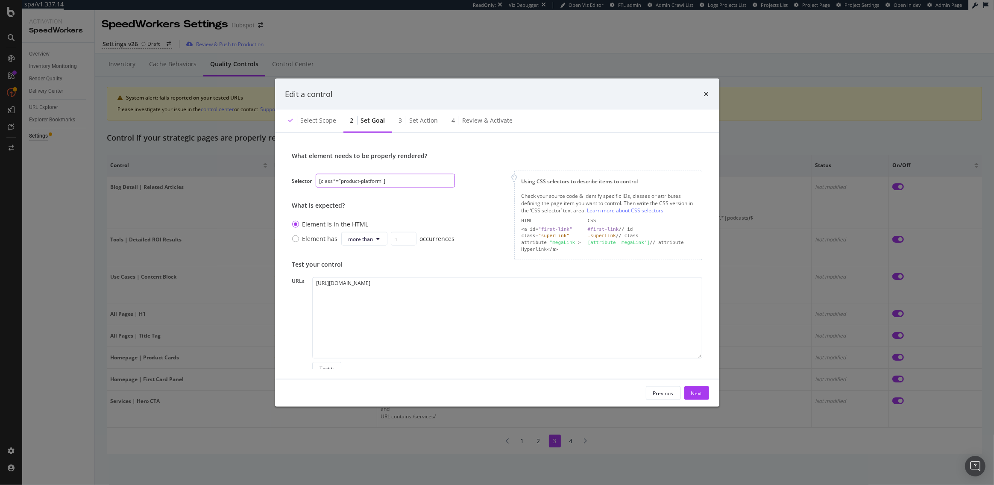
scroll to position [97, 0]
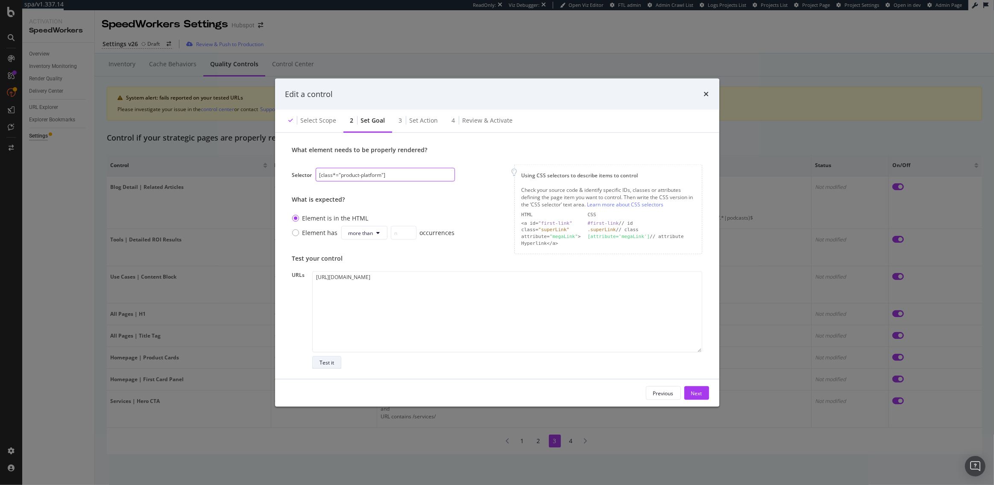
type input "[class*="product-platform"]"
click at [326, 361] on div "Test it" at bounding box center [327, 362] width 15 height 7
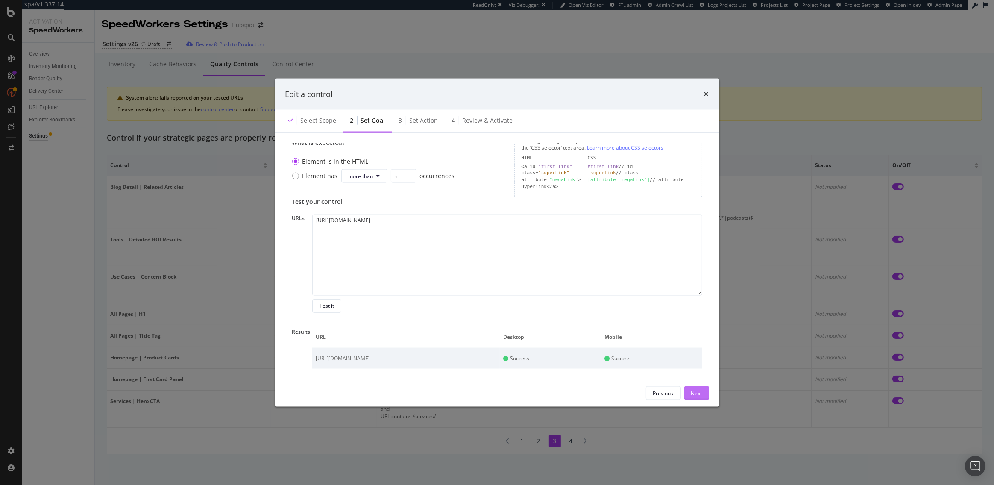
click at [696, 394] on div "Next" at bounding box center [696, 392] width 11 height 7
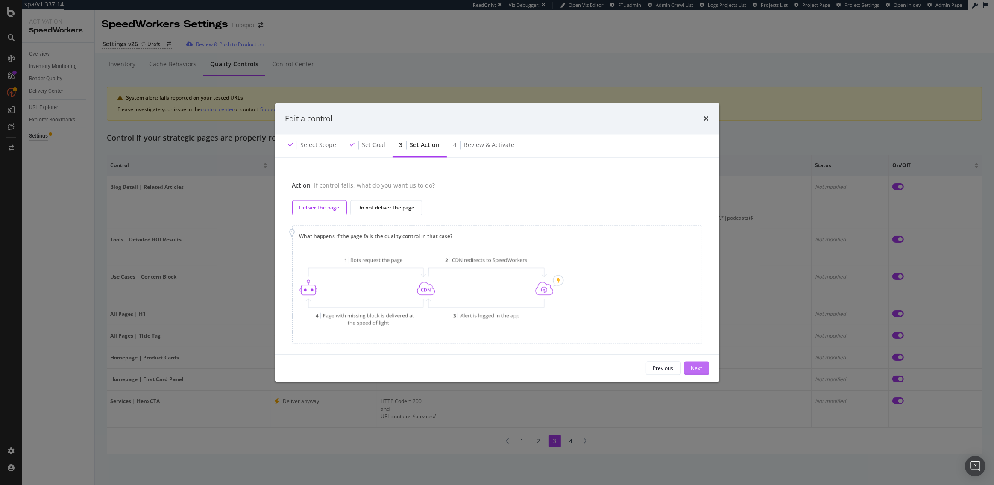
click at [701, 364] on div "Next" at bounding box center [696, 368] width 11 height 13
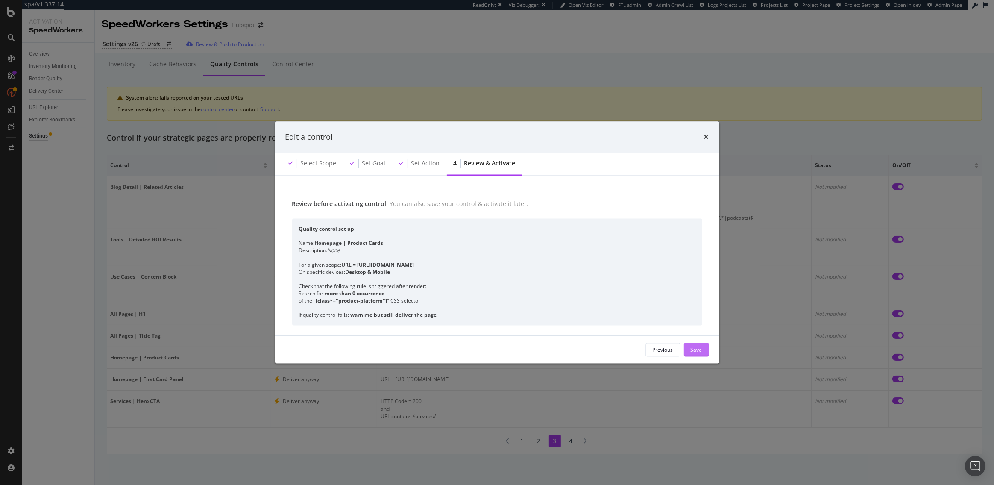
click at [697, 352] on div "Save" at bounding box center [697, 349] width 12 height 7
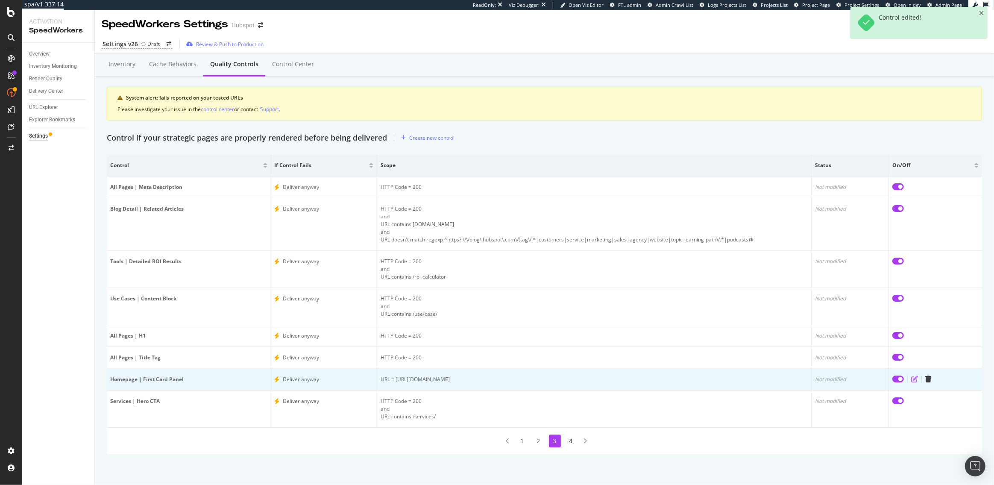
click at [915, 381] on icon "edit" at bounding box center [914, 379] width 7 height 7
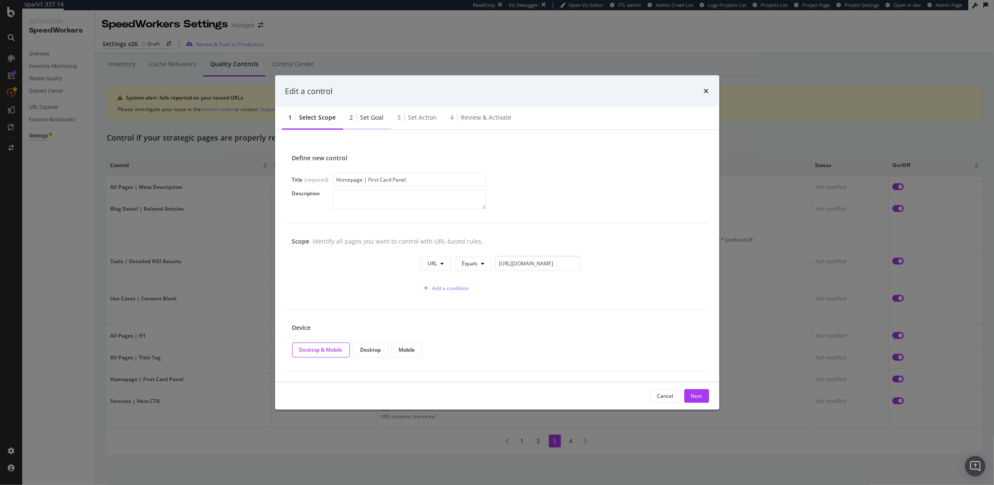
click at [368, 122] on div "2 Set goal" at bounding box center [367, 118] width 48 height 24
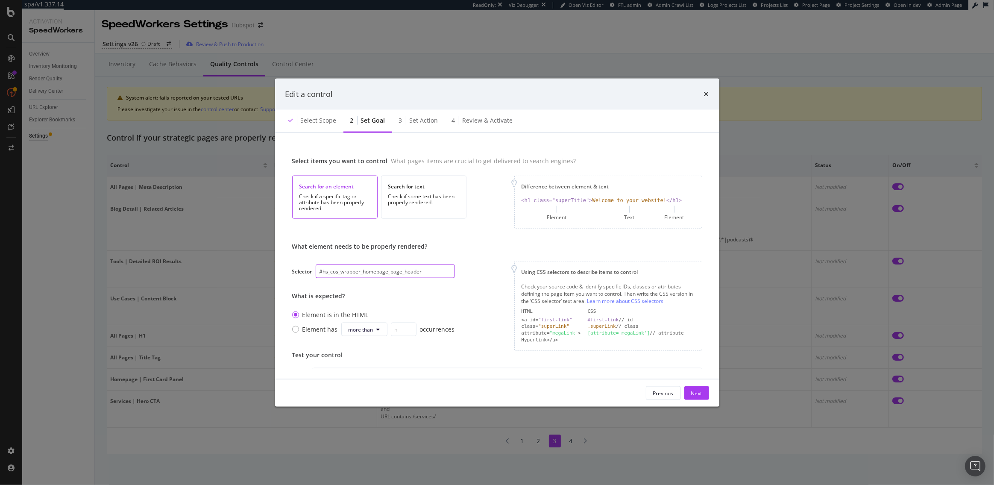
click at [383, 267] on input "#hs_cos_wrapper_homepage_page_header" at bounding box center [385, 271] width 139 height 14
paste input "[class*="wf-page-header"]"
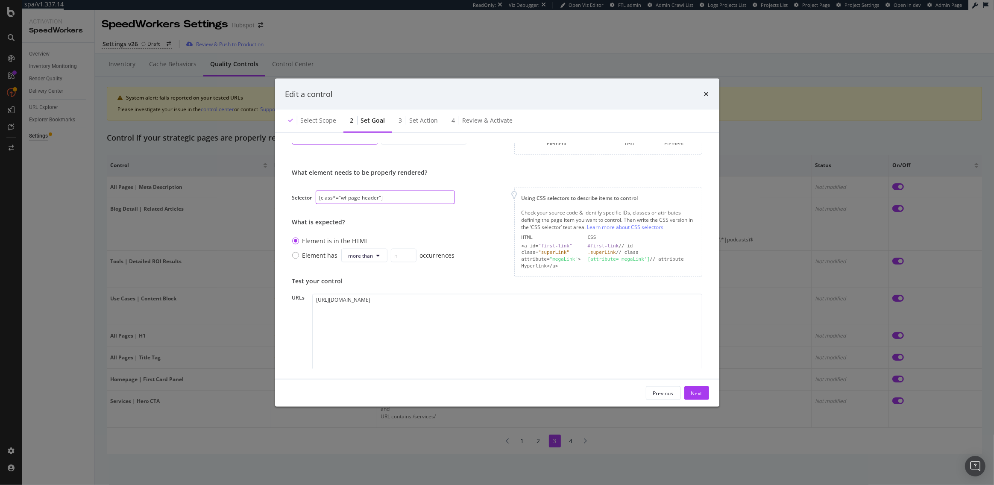
scroll to position [97, 0]
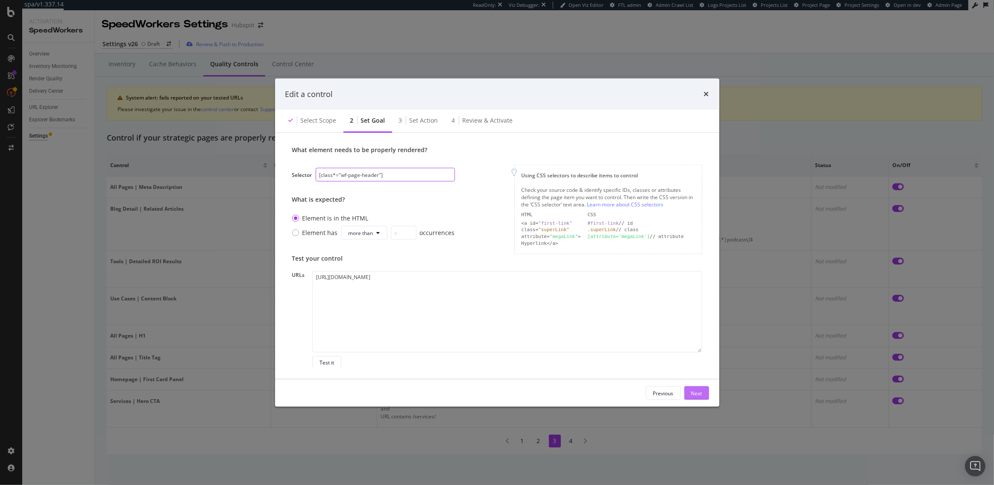
type input "[class*="wf-page-header"]"
click at [695, 391] on div "Next" at bounding box center [696, 392] width 11 height 7
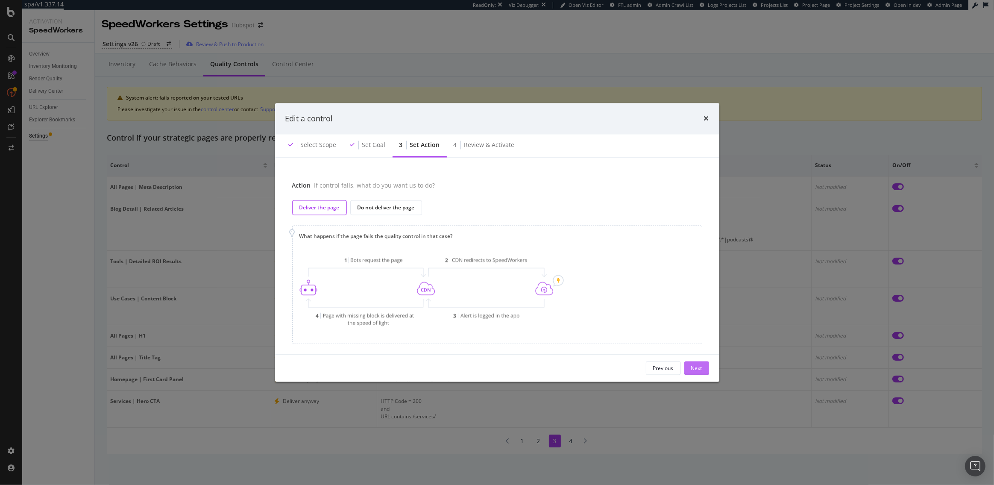
click at [692, 370] on div "Next" at bounding box center [696, 367] width 11 height 7
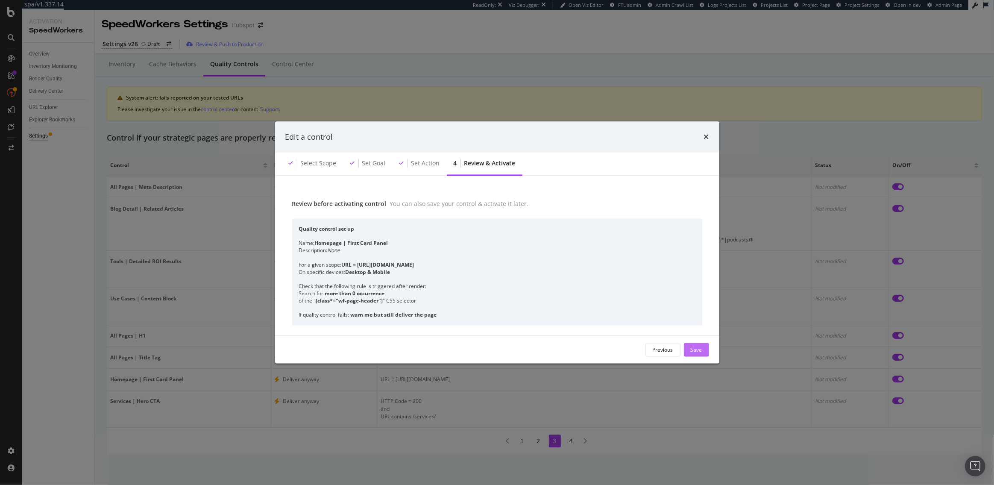
click at [693, 351] on div "Save" at bounding box center [697, 349] width 12 height 7
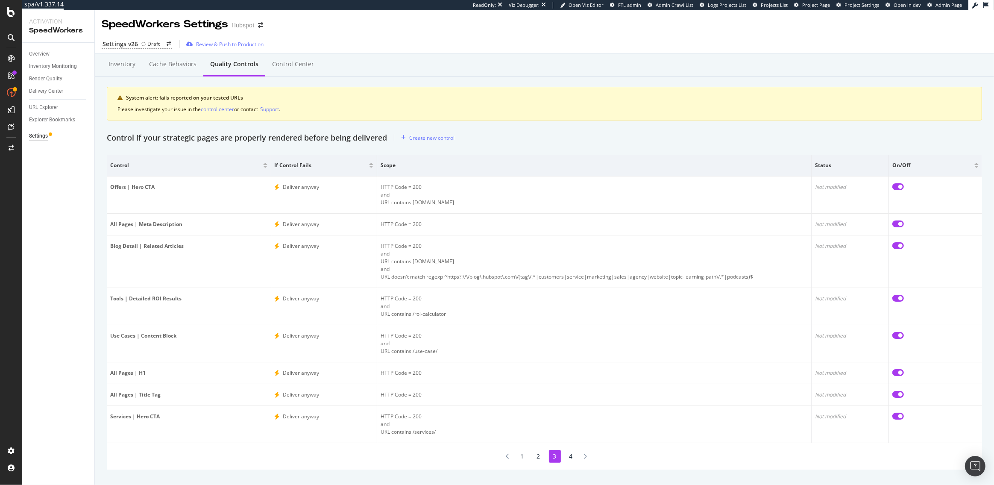
click at [571, 456] on li "4" at bounding box center [571, 456] width 12 height 13
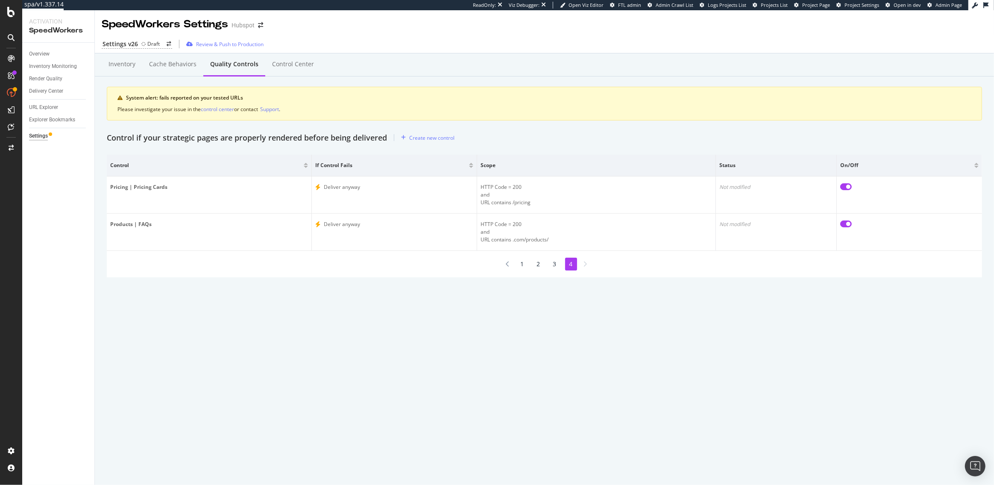
click at [523, 263] on li "1" at bounding box center [523, 264] width 12 height 13
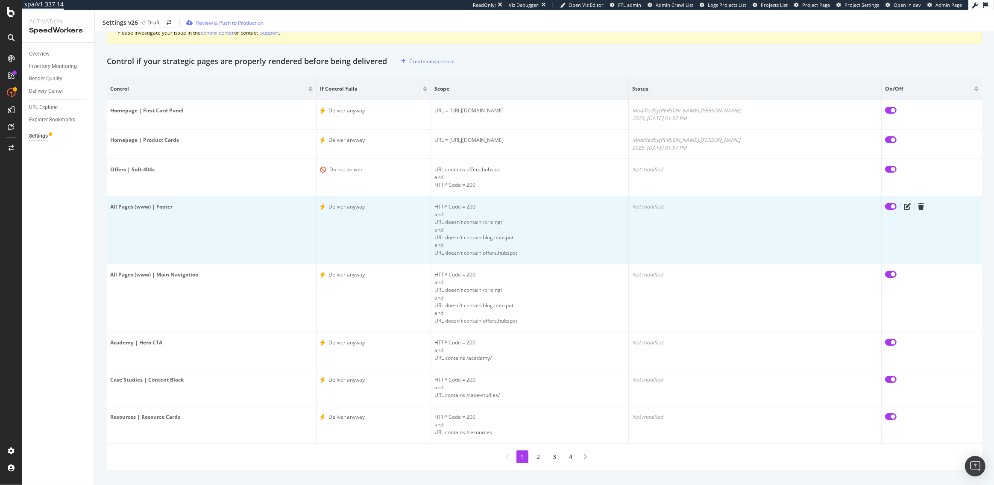
scroll to position [90, 0]
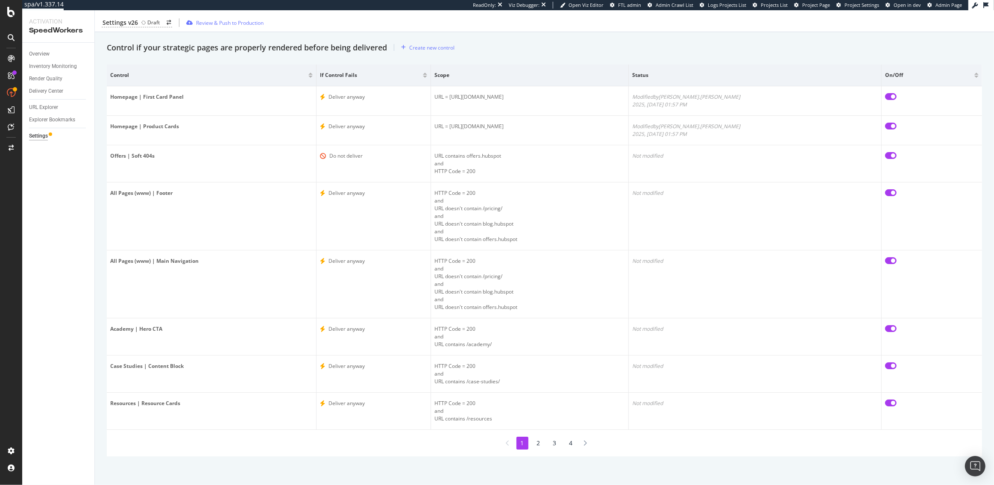
click at [554, 443] on li "3" at bounding box center [555, 443] width 12 height 13
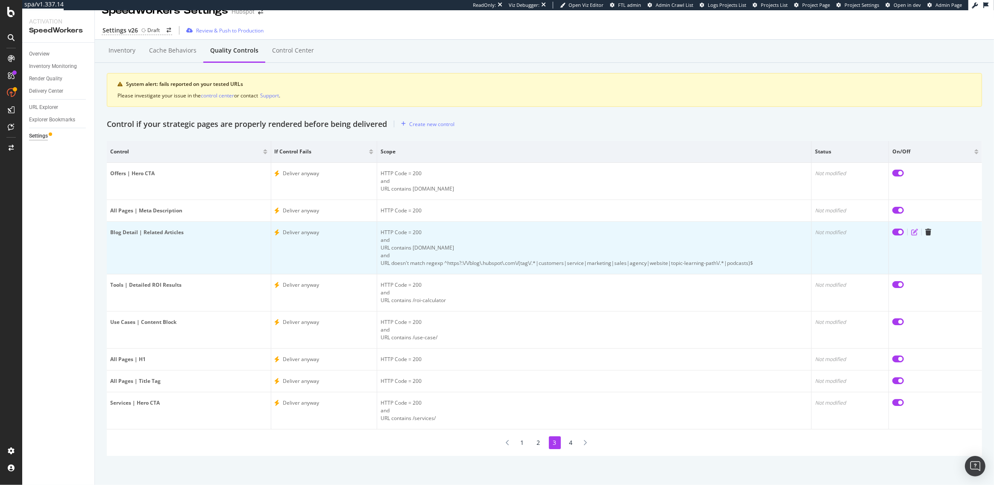
click at [913, 234] on icon "edit" at bounding box center [914, 232] width 7 height 7
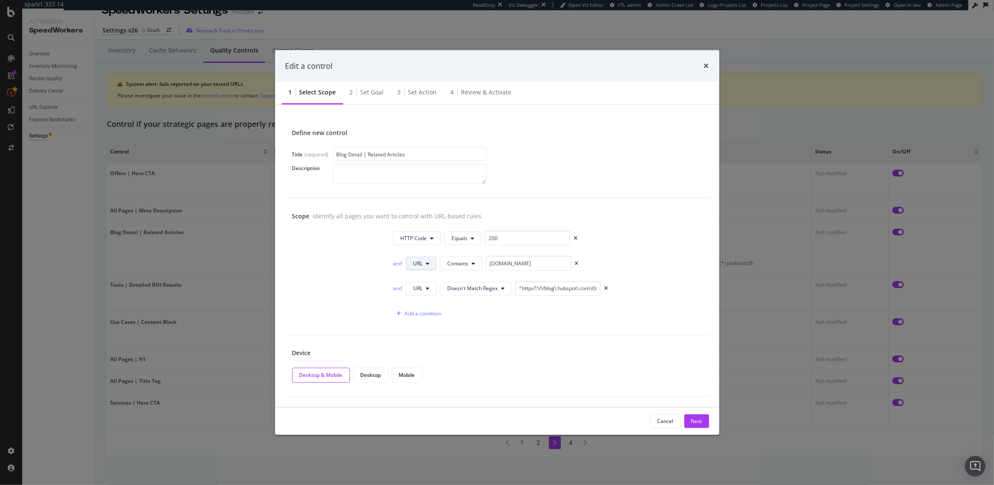
click at [427, 262] on icon "modal" at bounding box center [427, 263] width 3 height 5
click at [462, 266] on span "Contains" at bounding box center [457, 263] width 21 height 7
click at [468, 296] on span "Starts With" at bounding box center [473, 296] width 50 height 8
click at [494, 266] on input "blog.hubspot.com" at bounding box center [533, 263] width 85 height 15
click at [518, 264] on input "blog.hubspot.com" at bounding box center [533, 263] width 85 height 15
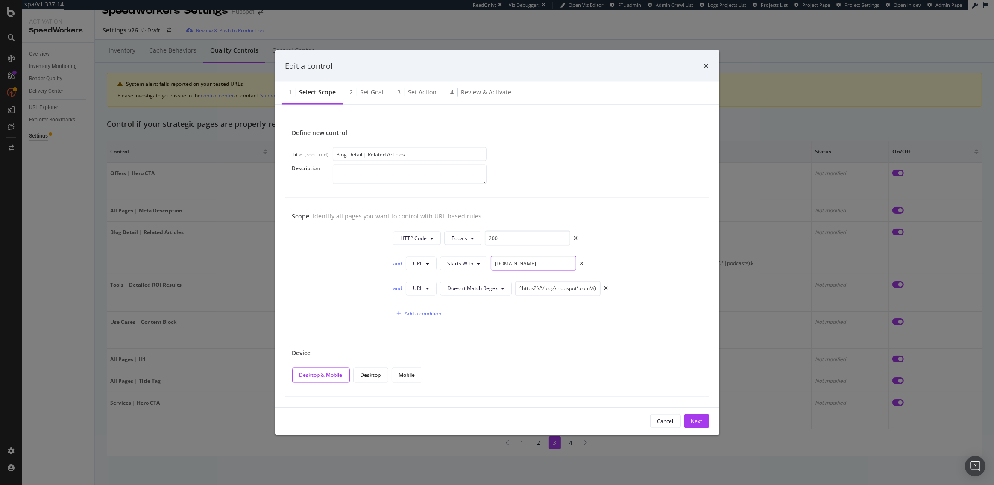
click at [518, 264] on input "blog.hubspot.com" at bounding box center [533, 263] width 85 height 15
paste input "https://blog.hubspot.com/"
type input "https://blog.hubspot.com/"
click at [693, 421] on div "Next" at bounding box center [696, 420] width 11 height 7
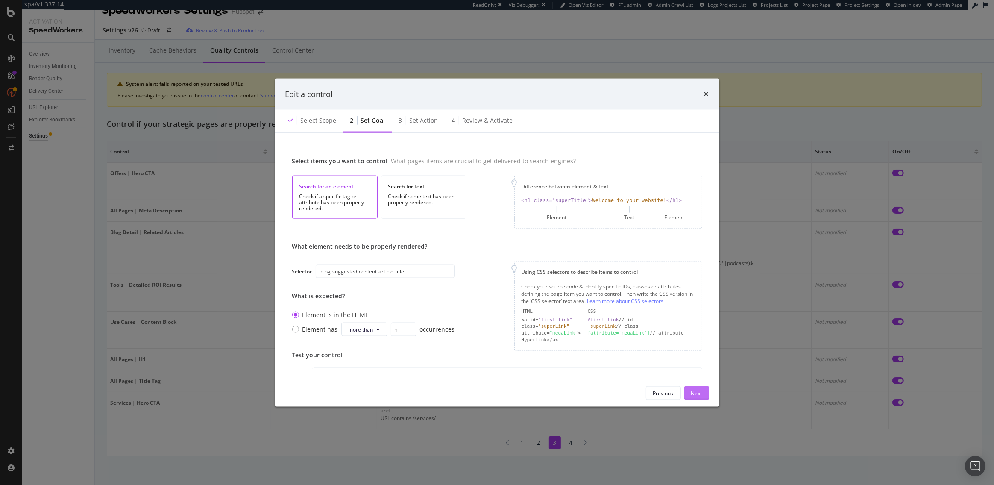
click at [694, 394] on div "Next" at bounding box center [696, 392] width 11 height 7
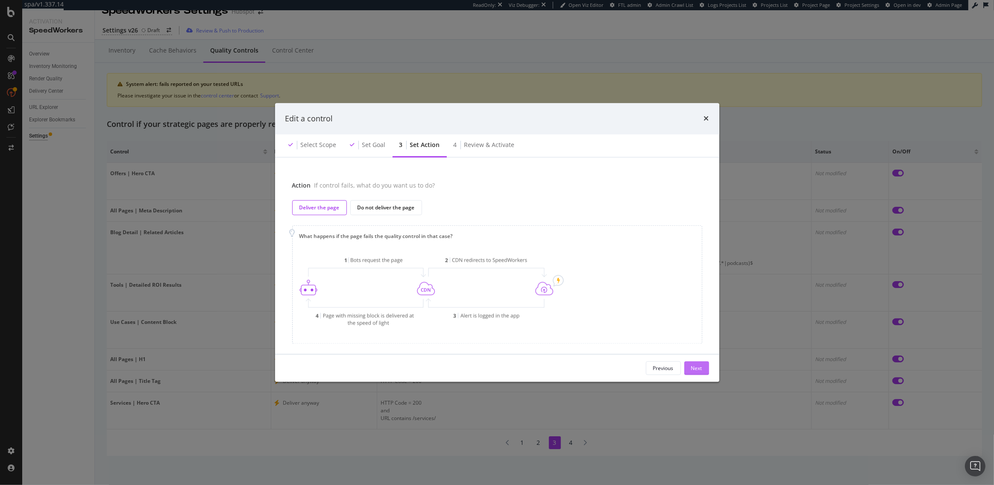
click at [694, 372] on div "Next" at bounding box center [696, 368] width 11 height 13
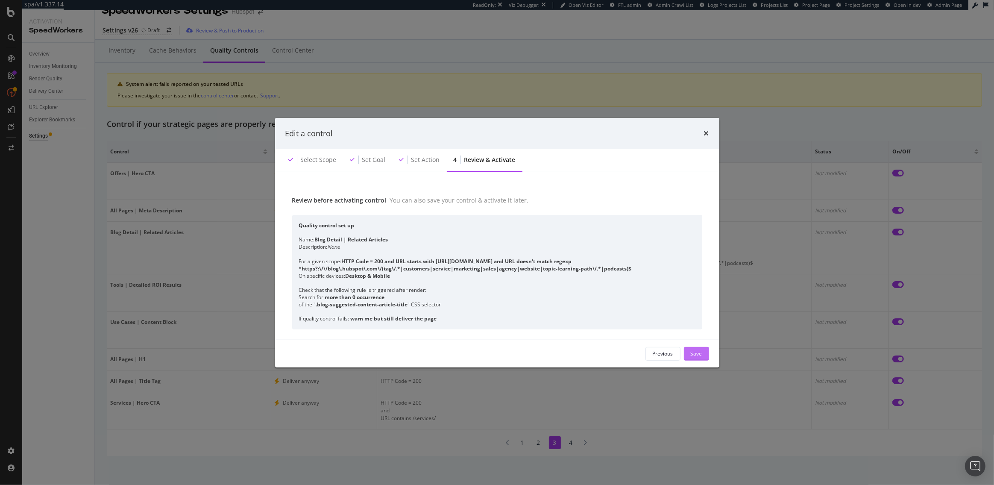
click at [690, 354] on button "Save" at bounding box center [696, 354] width 25 height 14
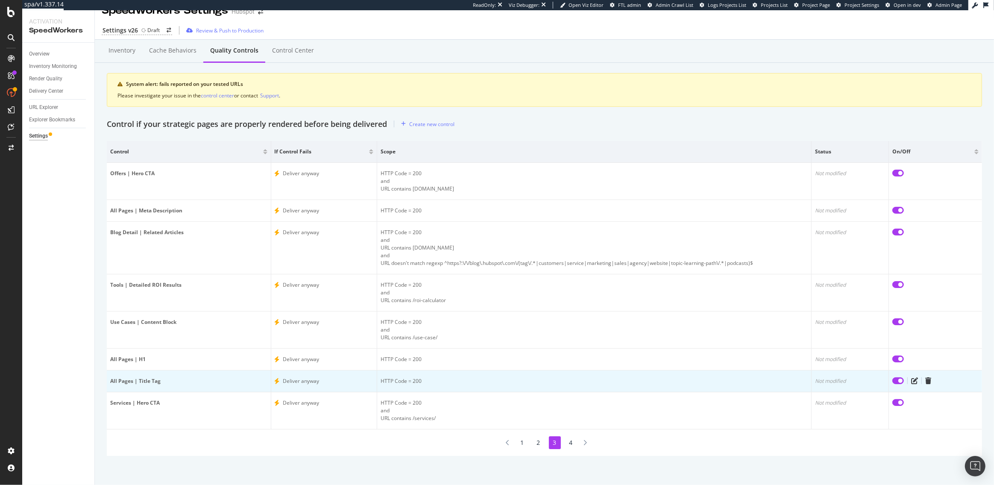
scroll to position [0, 0]
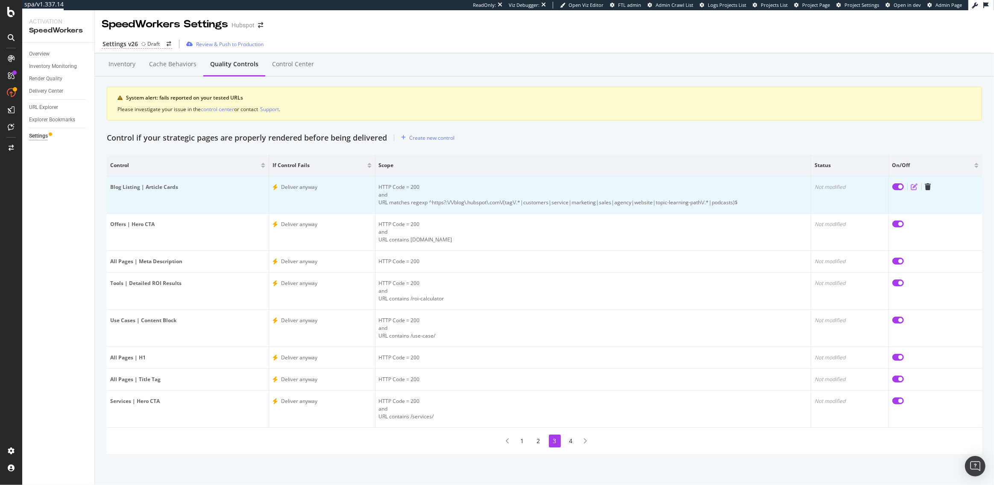
click at [914, 189] on icon "edit" at bounding box center [914, 186] width 7 height 7
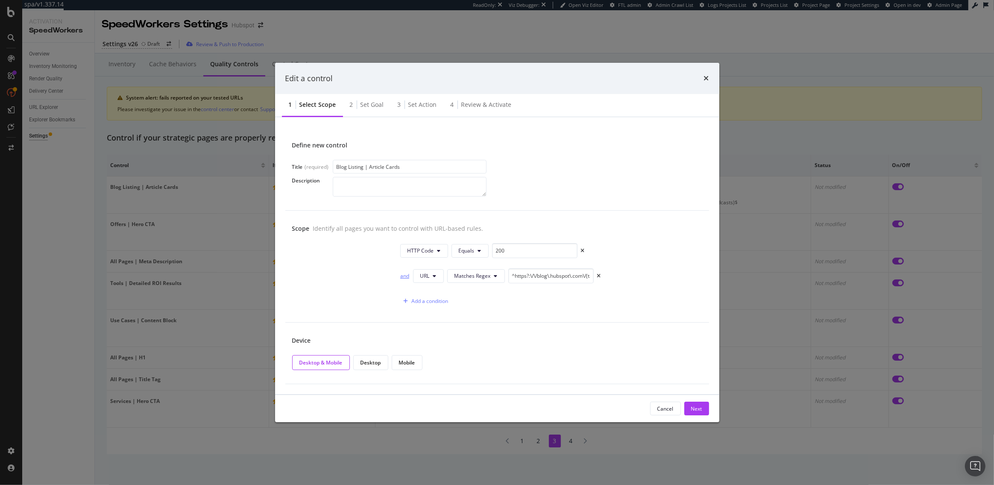
click at [404, 276] on div "and" at bounding box center [404, 275] width 9 height 7
click at [405, 274] on div "or" at bounding box center [404, 275] width 9 height 7
click at [425, 304] on div "Add a condition" at bounding box center [430, 300] width 37 height 7
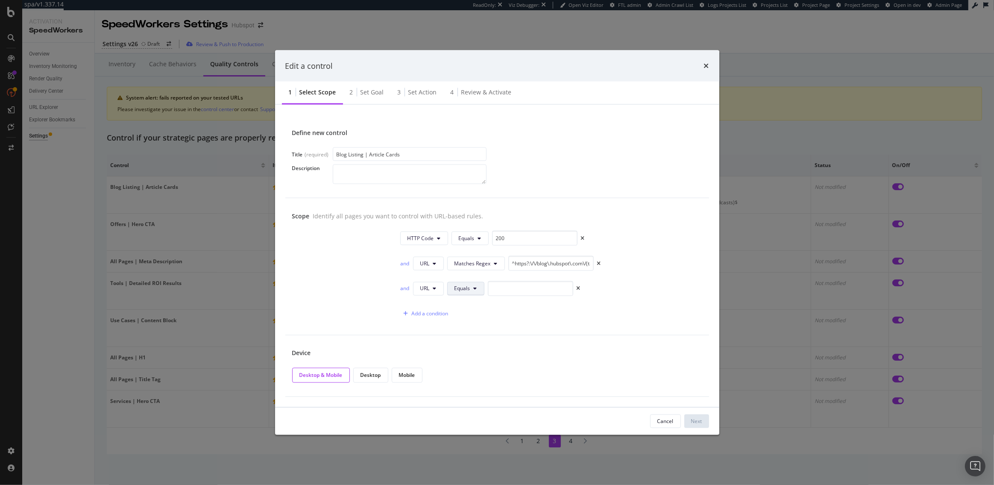
click at [465, 289] on span "Equals" at bounding box center [463, 288] width 16 height 7
click at [472, 322] on span "Starts With" at bounding box center [480, 321] width 50 height 8
click at [515, 288] on input "modal" at bounding box center [540, 288] width 85 height 15
paste input "https://blog.hubspot.com/"
type input "https://blog.hubspot.com/"
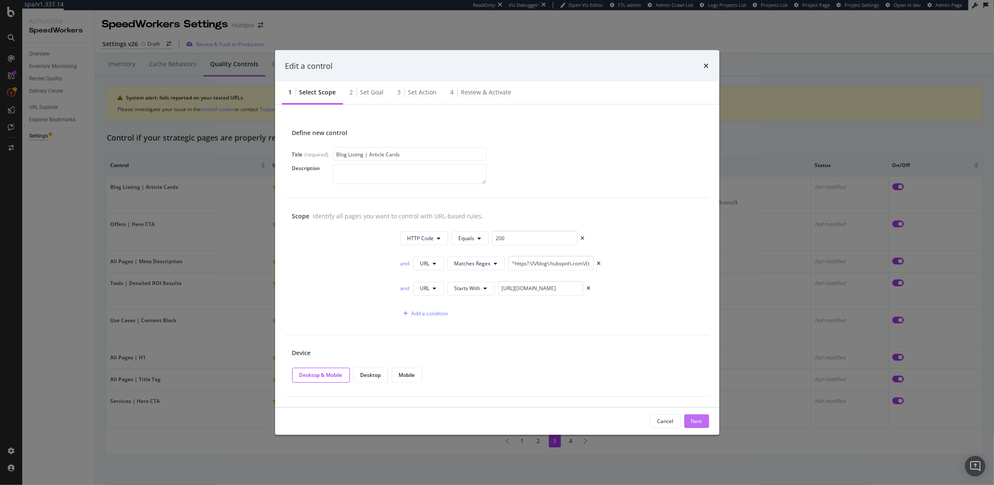
click at [700, 421] on div "Next" at bounding box center [696, 420] width 11 height 7
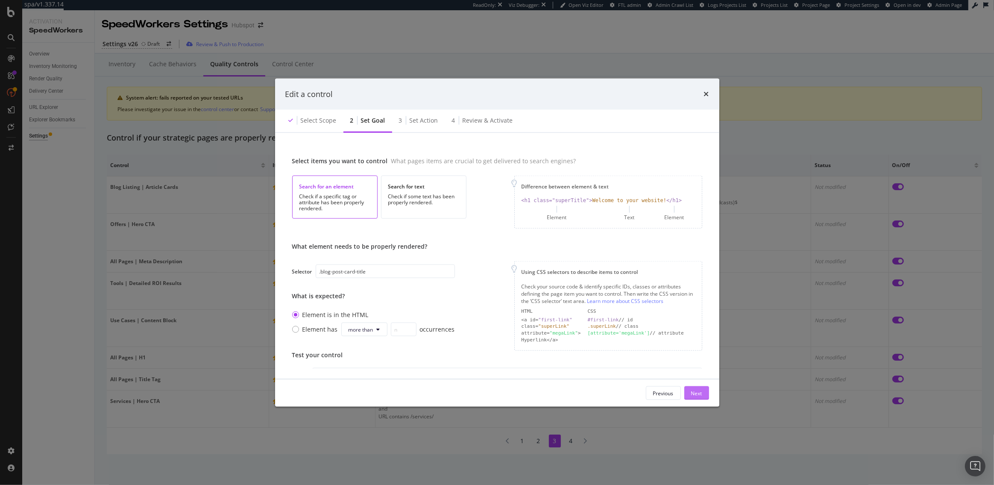
click at [695, 391] on div "Next" at bounding box center [696, 392] width 11 height 7
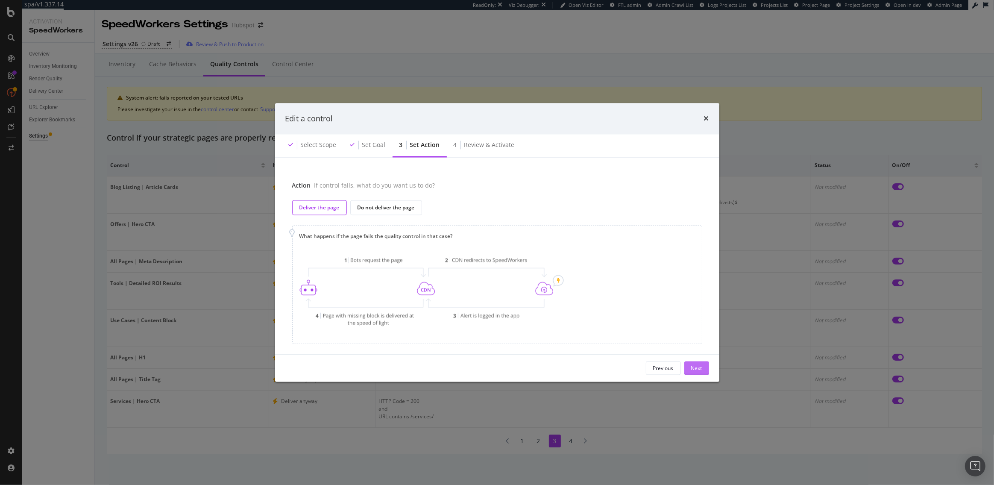
click at [701, 374] on div "Next" at bounding box center [696, 368] width 11 height 13
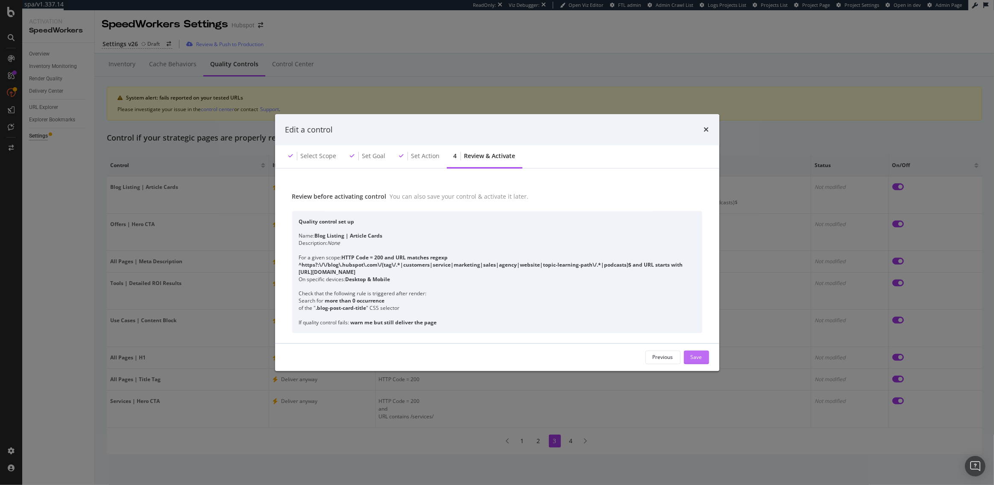
click at [695, 358] on div "Save" at bounding box center [697, 357] width 12 height 7
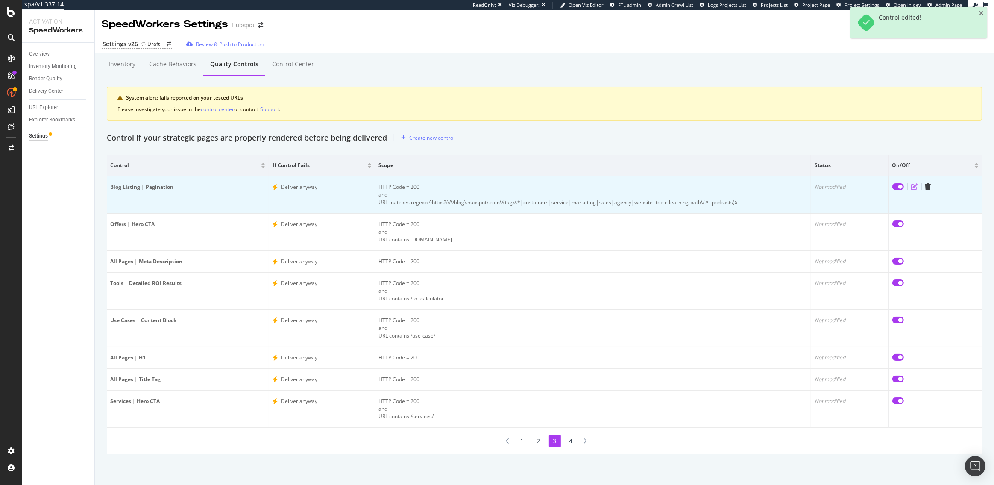
click at [913, 188] on icon "edit" at bounding box center [914, 186] width 7 height 7
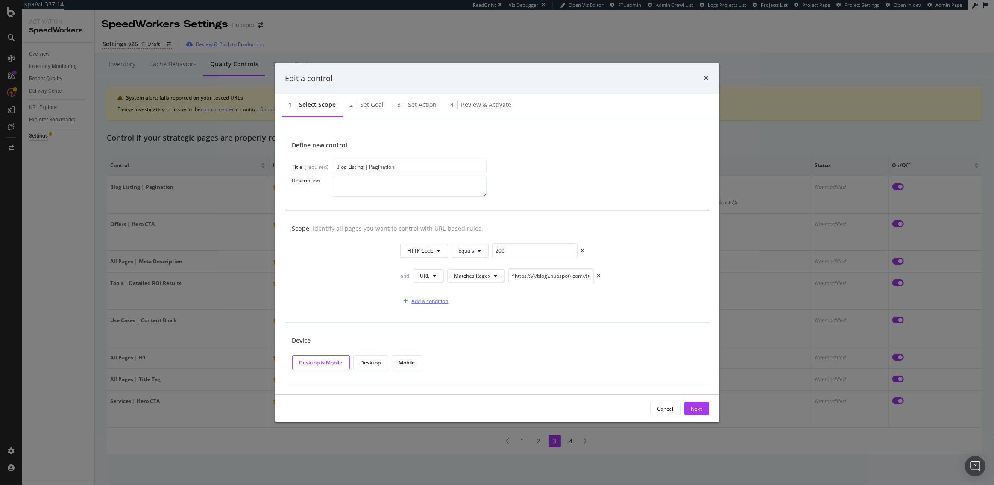
click at [420, 299] on div "Add a condition" at bounding box center [430, 300] width 37 height 7
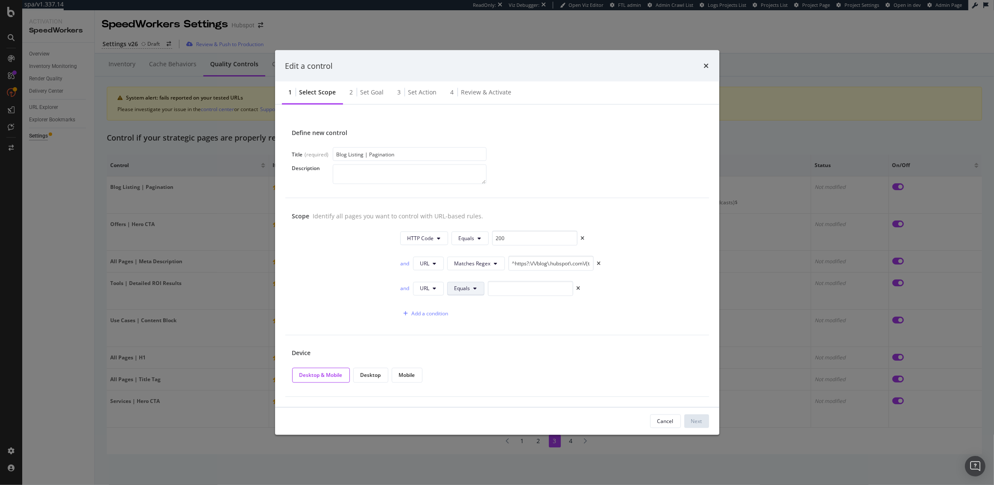
click at [468, 291] on span "Equals" at bounding box center [463, 288] width 16 height 7
click at [481, 323] on span "Starts With" at bounding box center [480, 321] width 50 height 8
click at [517, 292] on input "modal" at bounding box center [540, 288] width 85 height 15
paste input "https://blog.hubspot.com/"
type input "https://blog.hubspot.com/"
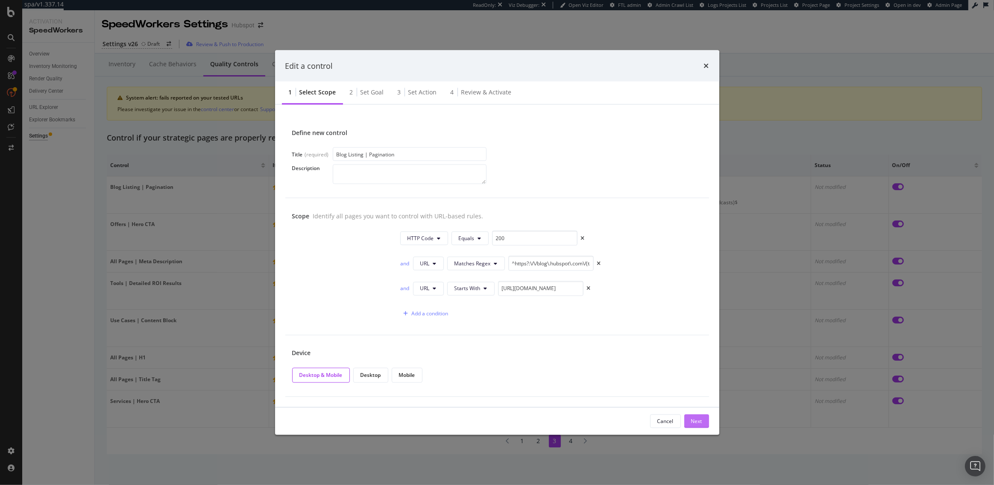
click at [695, 416] on div "Next" at bounding box center [696, 421] width 11 height 13
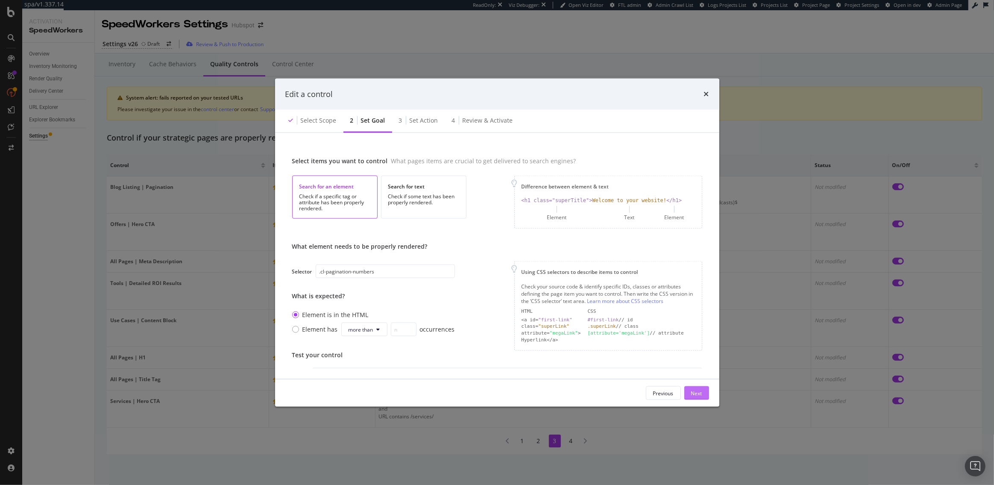
click at [694, 396] on div "Next" at bounding box center [696, 392] width 11 height 7
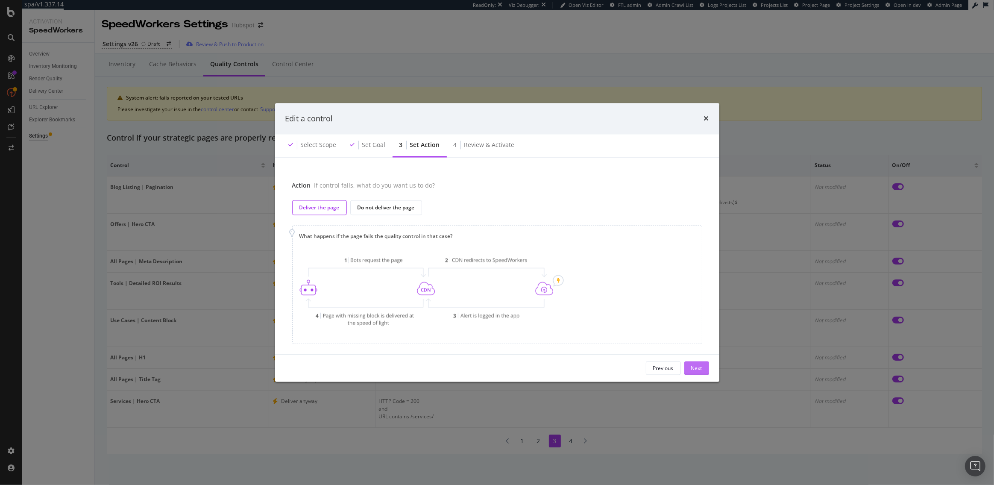
click at [693, 372] on div "Next" at bounding box center [696, 368] width 11 height 13
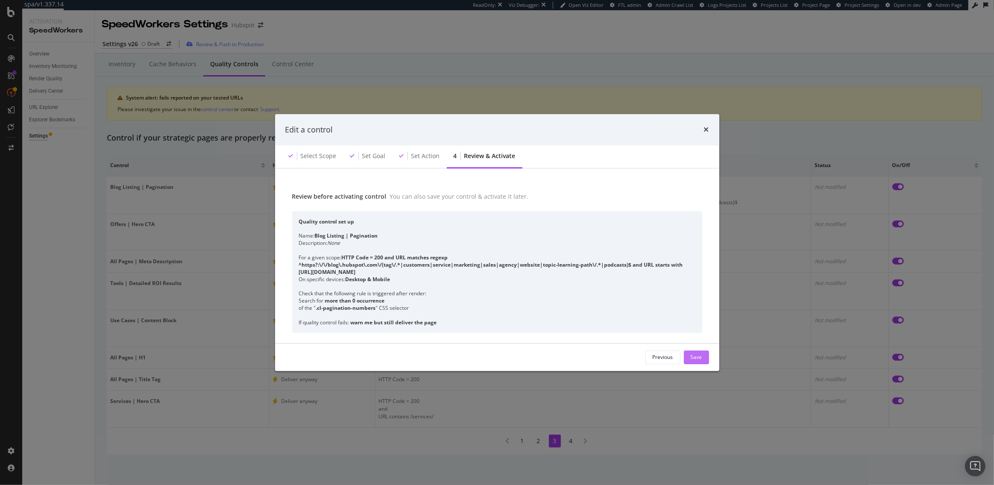
click at [694, 356] on div "Save" at bounding box center [697, 357] width 12 height 7
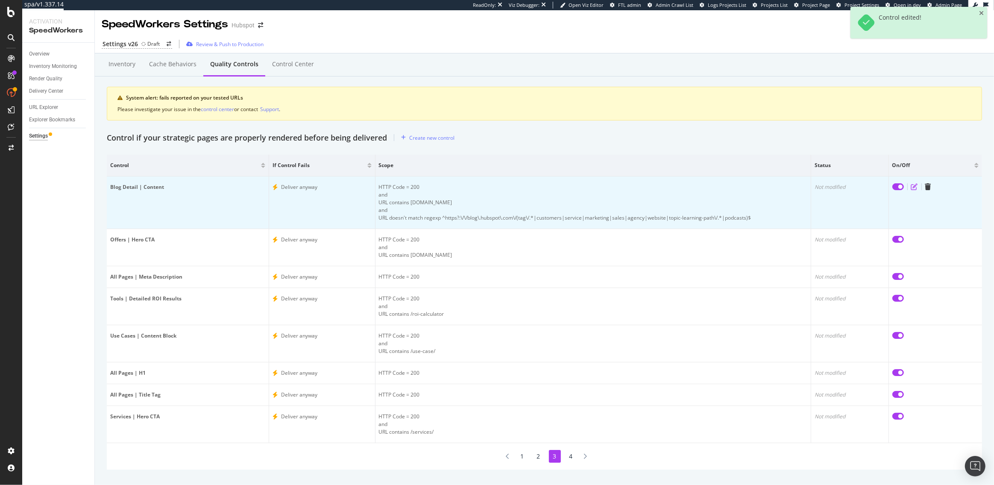
click at [915, 187] on icon "edit" at bounding box center [914, 186] width 7 height 7
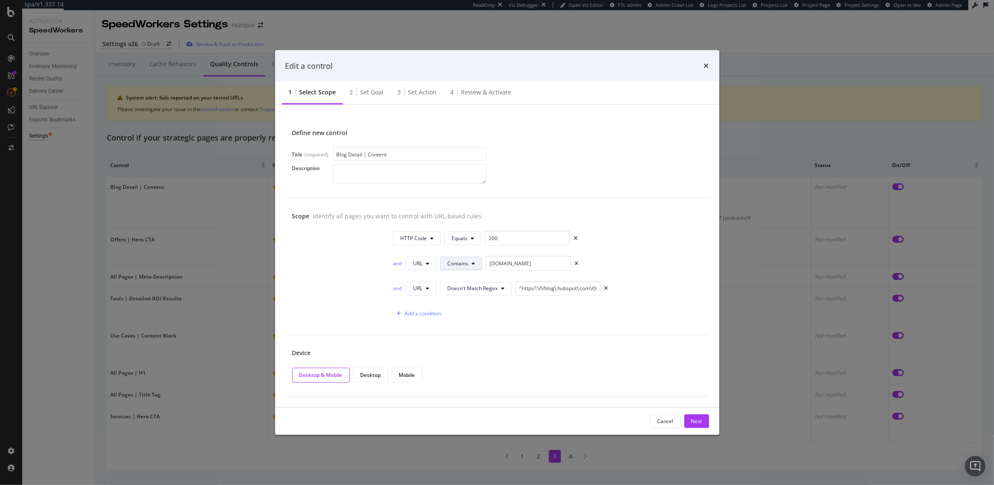
click at [462, 267] on button "Contains" at bounding box center [461, 263] width 42 height 14
click at [464, 297] on span "Starts With" at bounding box center [473, 296] width 50 height 8
click at [517, 264] on input "blog.hubspot.com" at bounding box center [533, 263] width 85 height 15
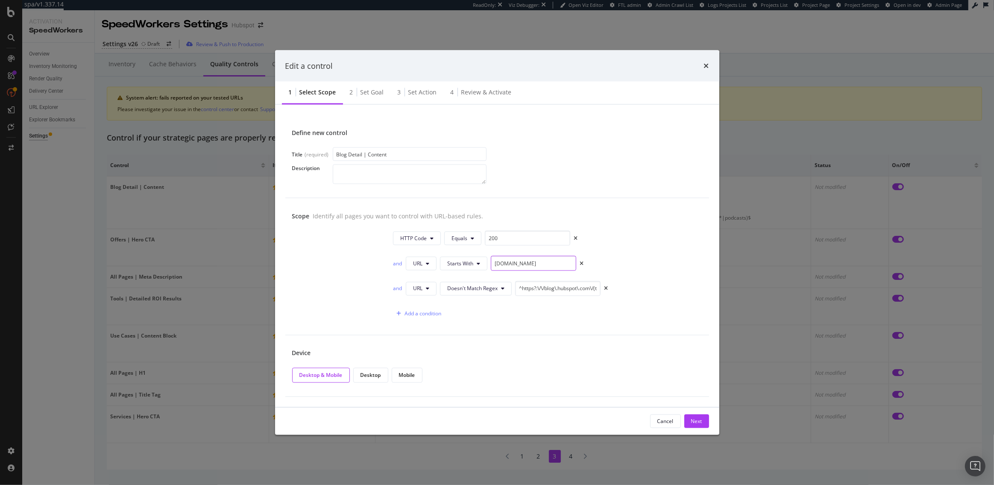
click at [517, 264] on input "blog.hubspot.com" at bounding box center [533, 263] width 85 height 15
paste input "https://blog.hubspot.com/"
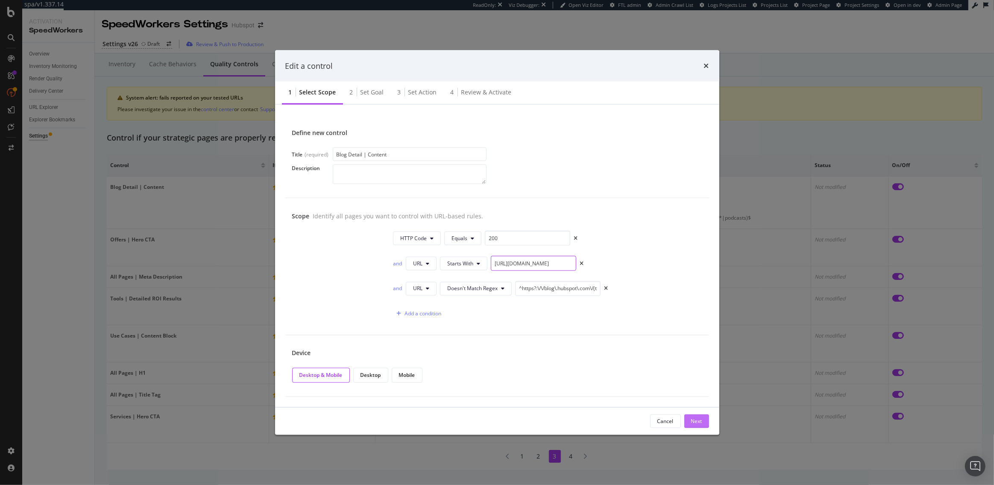
type input "https://blog.hubspot.com/"
click at [703, 419] on button "Next" at bounding box center [697, 421] width 25 height 14
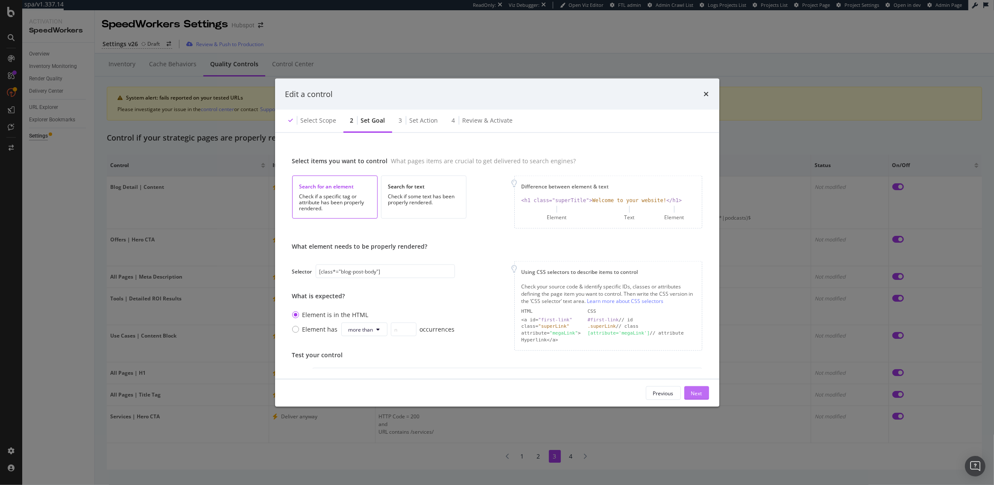
click at [697, 394] on div "Next" at bounding box center [696, 392] width 11 height 7
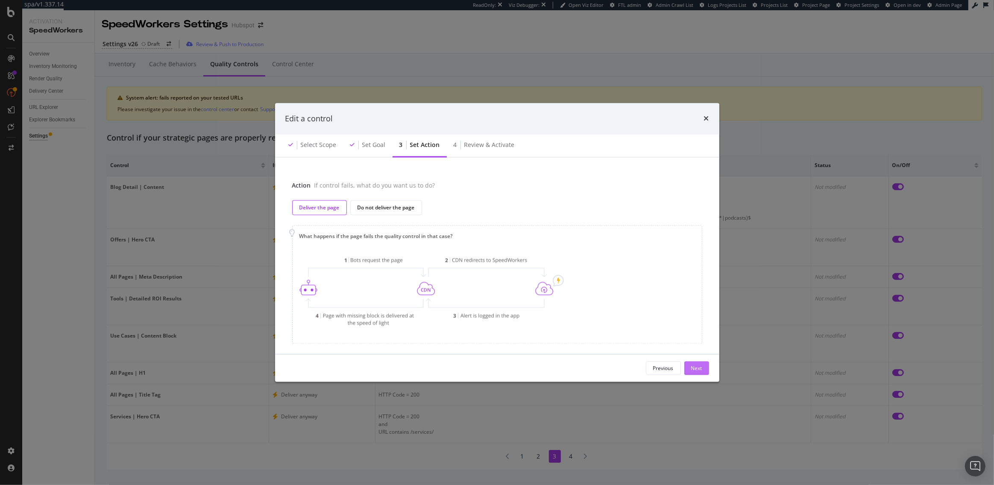
click at [695, 373] on div "Next" at bounding box center [696, 368] width 11 height 13
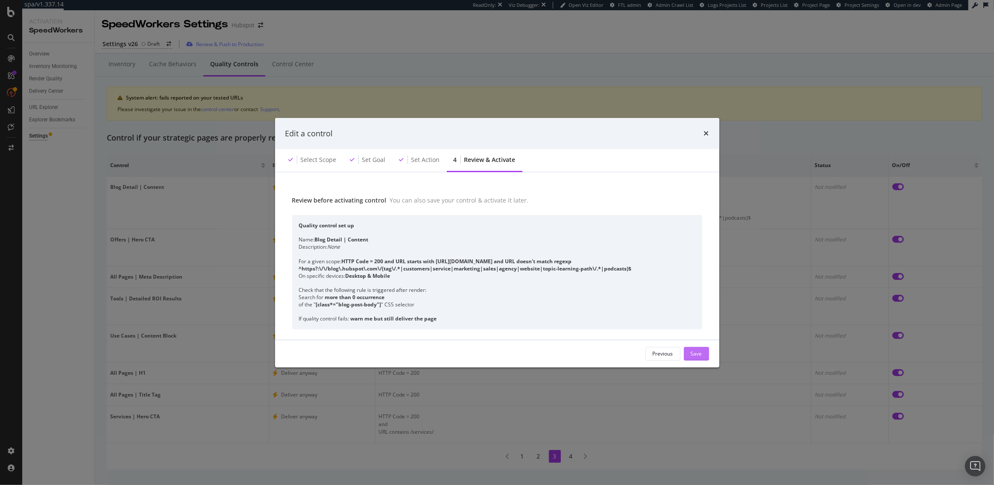
click at [693, 355] on div "Save" at bounding box center [697, 353] width 12 height 7
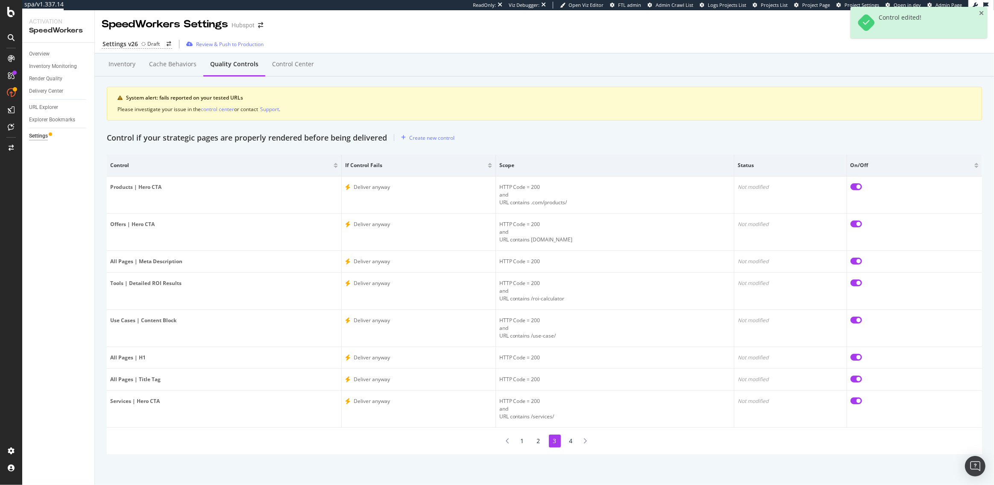
click at [573, 441] on li "4" at bounding box center [571, 441] width 12 height 13
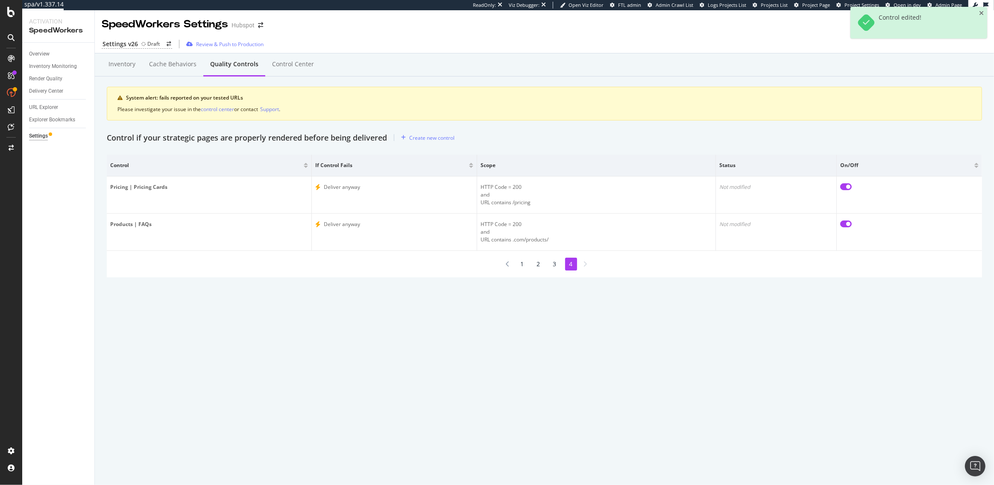
click at [520, 267] on li "1" at bounding box center [523, 264] width 12 height 13
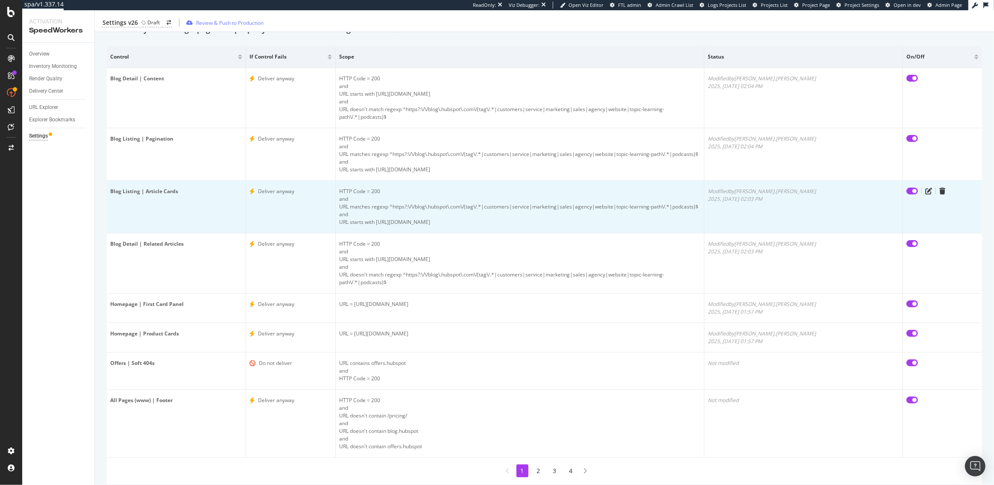
scroll to position [110, 0]
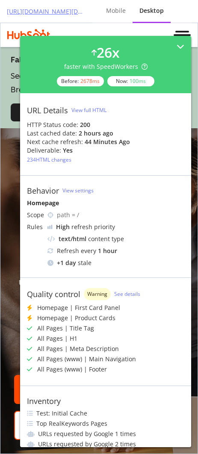
click at [182, 47] on icon at bounding box center [180, 47] width 8 height 8
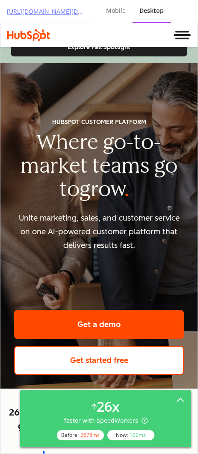
scroll to position [113, 0]
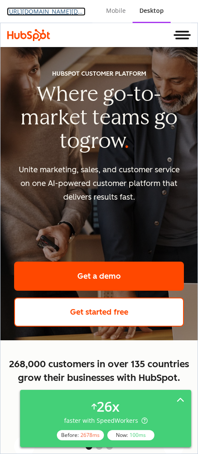
click at [73, 14] on link "[URL][DOMAIN_NAME][DOMAIN_NAME]" at bounding box center [46, 11] width 79 height 9
